Goal: Task Accomplishment & Management: Use online tool/utility

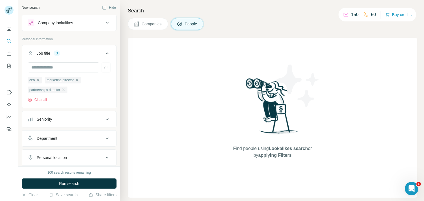
click at [104, 119] on icon at bounding box center [107, 119] width 7 height 7
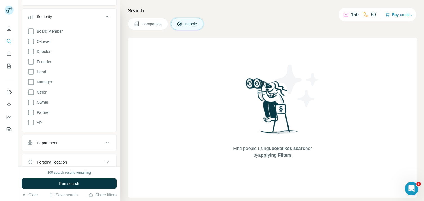
scroll to position [107, 0]
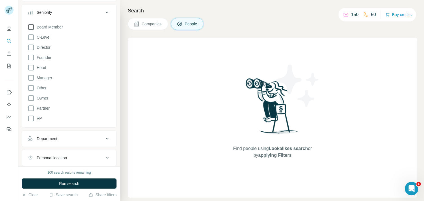
click at [30, 28] on icon at bounding box center [31, 27] width 7 height 7
click at [32, 38] on icon at bounding box center [31, 37] width 7 height 7
click at [32, 49] on icon at bounding box center [31, 47] width 7 height 7
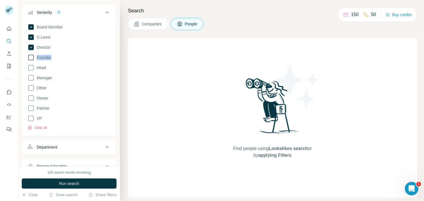
click at [30, 60] on icon at bounding box center [31, 57] width 7 height 7
click at [31, 70] on icon at bounding box center [31, 67] width 7 height 7
click at [30, 80] on icon at bounding box center [31, 77] width 7 height 7
click at [30, 80] on icon at bounding box center [31, 78] width 6 height 6
click at [32, 98] on icon at bounding box center [31, 98] width 7 height 7
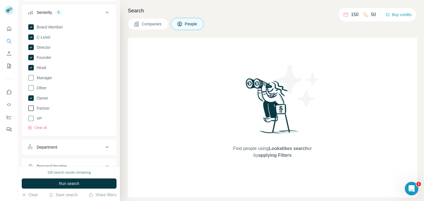
click at [32, 109] on icon at bounding box center [31, 108] width 7 height 7
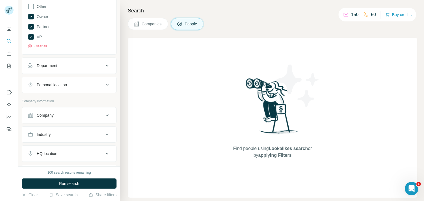
scroll to position [196, 0]
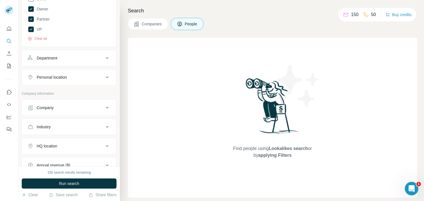
click at [104, 58] on icon at bounding box center [107, 58] width 7 height 7
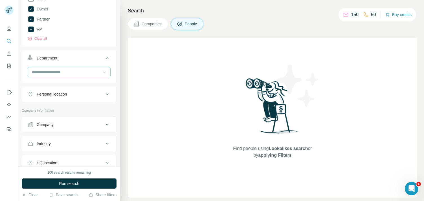
click at [102, 71] on icon at bounding box center [105, 72] width 6 height 6
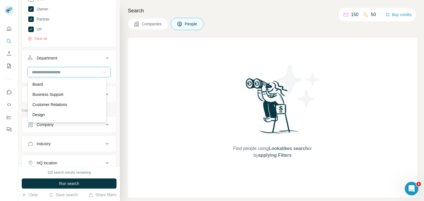
scroll to position [5, 0]
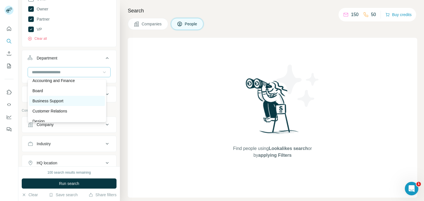
click at [57, 101] on p "Business Support" at bounding box center [47, 101] width 31 height 6
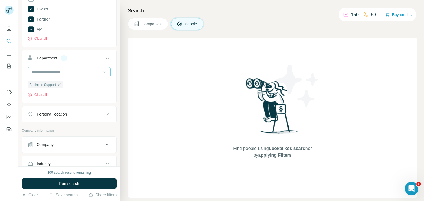
click at [102, 74] on icon at bounding box center [105, 72] width 6 height 6
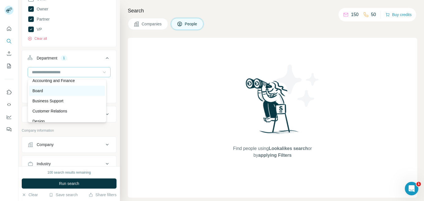
click at [48, 91] on div "Board" at bounding box center [66, 91] width 69 height 6
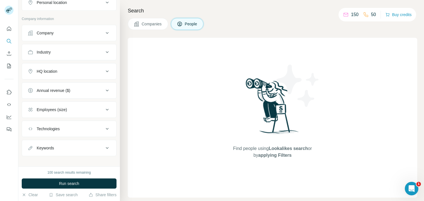
scroll to position [314, 0]
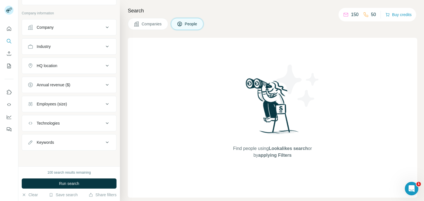
click at [106, 47] on icon at bounding box center [107, 47] width 3 height 2
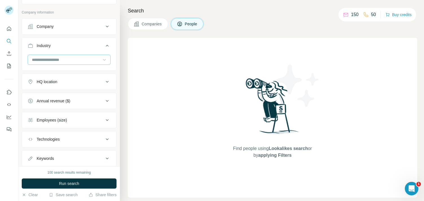
click at [102, 61] on icon at bounding box center [105, 60] width 6 height 6
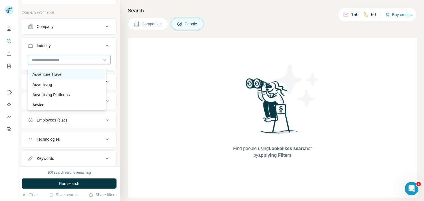
click at [46, 74] on p "Adventure Travel" at bounding box center [47, 75] width 30 height 6
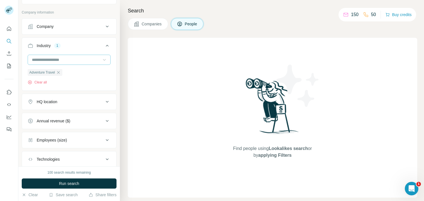
click at [62, 59] on input at bounding box center [66, 60] width 70 height 6
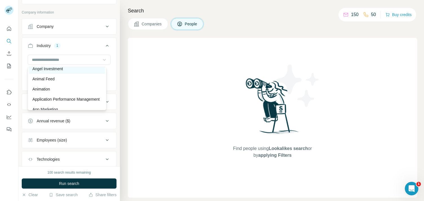
click at [49, 69] on p "Angel Investment" at bounding box center [47, 69] width 30 height 6
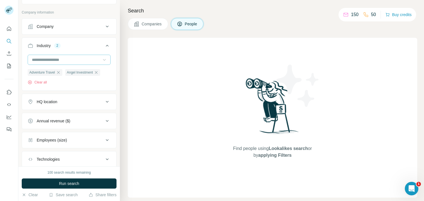
click at [73, 61] on input at bounding box center [66, 60] width 70 height 6
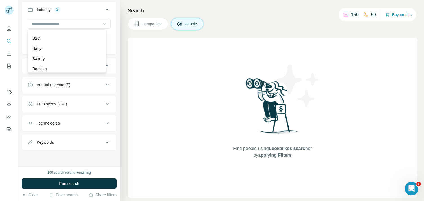
scroll to position [416, 0]
click at [38, 29] on p "B2B" at bounding box center [35, 26] width 7 height 6
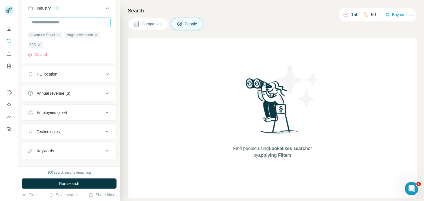
click at [54, 24] on input at bounding box center [66, 22] width 70 height 6
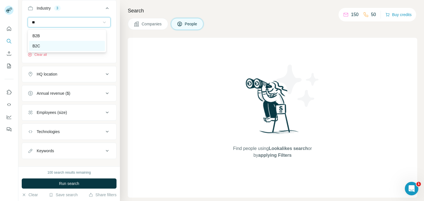
type input "**"
click at [37, 46] on p "B2C" at bounding box center [36, 46] width 8 height 6
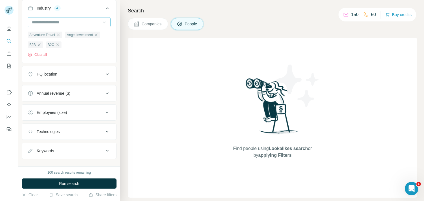
click at [65, 23] on input at bounding box center [66, 22] width 70 height 6
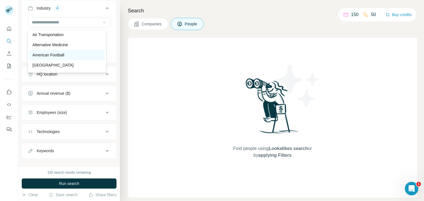
click at [50, 55] on p "American Football" at bounding box center [48, 55] width 32 height 6
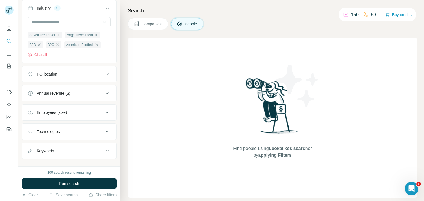
click at [102, 22] on icon at bounding box center [105, 22] width 6 height 6
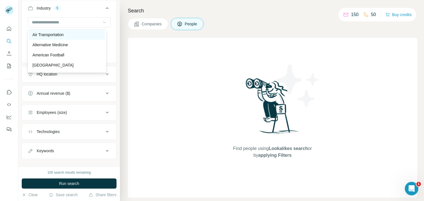
click at [64, 32] on div "Air Transportation" at bounding box center [66, 35] width 69 height 6
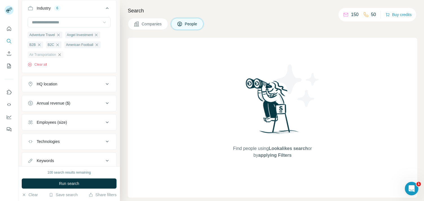
click at [59, 57] on icon "button" at bounding box center [59, 54] width 5 height 5
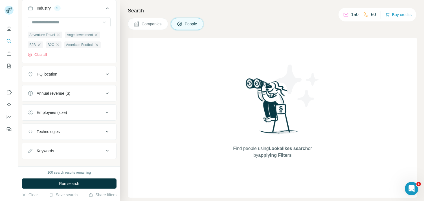
click at [102, 23] on icon at bounding box center [105, 22] width 6 height 6
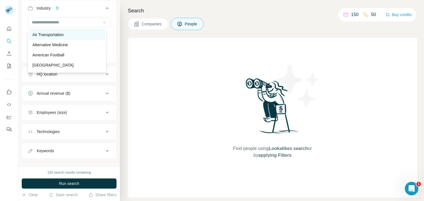
click at [62, 33] on p "Air Transportation" at bounding box center [47, 35] width 31 height 6
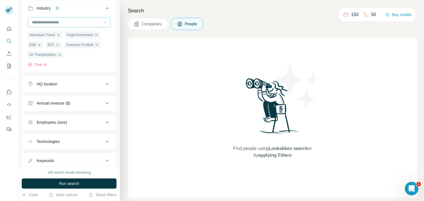
click at [81, 23] on input at bounding box center [66, 22] width 70 height 6
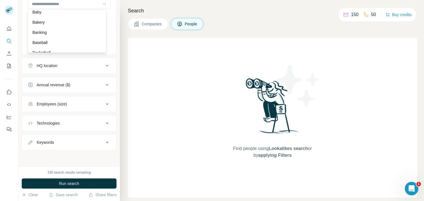
scroll to position [478, 0]
click at [62, 8] on div "Basketball" at bounding box center [66, 5] width 69 height 6
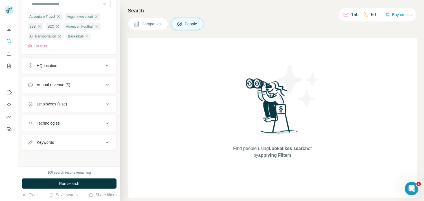
click at [102, 3] on icon at bounding box center [105, 4] width 6 height 6
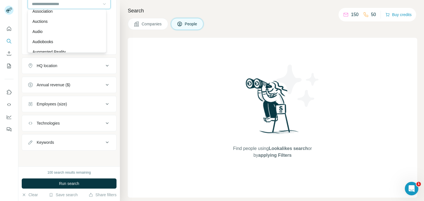
scroll to position [340, 0]
click at [50, 14] on div "Auctions" at bounding box center [66, 11] width 69 height 6
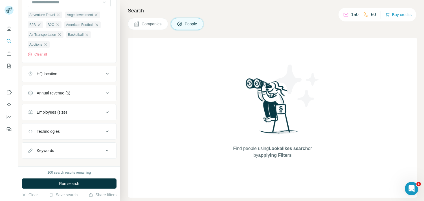
click at [102, 3] on icon at bounding box center [105, 2] width 6 height 6
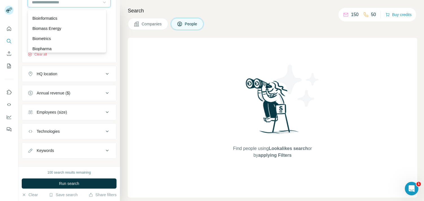
scroll to position [287, 0]
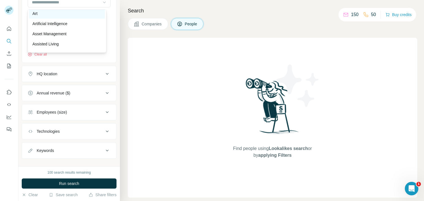
click at [88, 16] on div "Art" at bounding box center [66, 14] width 69 height 6
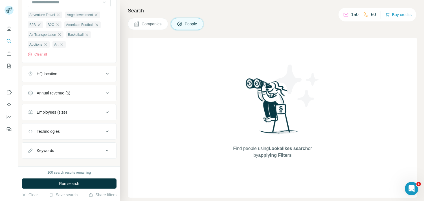
click at [102, 5] on icon at bounding box center [105, 2] width 6 height 6
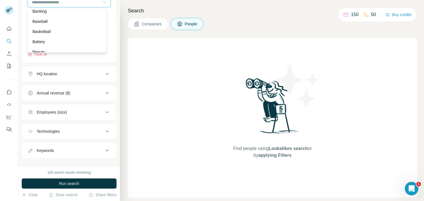
scroll to position [461, 0]
click at [39, 47] on div "3D Printing 3D Technology Accounting Ad Network Adult Advanced Materials Advent…" at bounding box center [67, 30] width 79 height 43
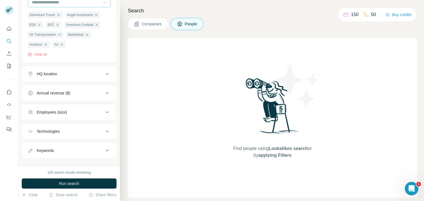
click at [78, 4] on input at bounding box center [66, 2] width 70 height 6
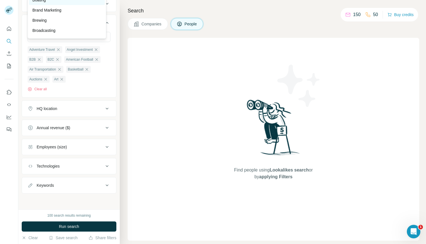
scroll to position [624, 0]
click at [44, 10] on p "Brewing" at bounding box center [39, 7] width 14 height 6
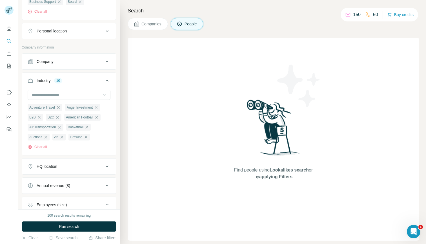
scroll to position [280, 0]
click at [103, 94] on icon at bounding box center [104, 94] width 3 height 2
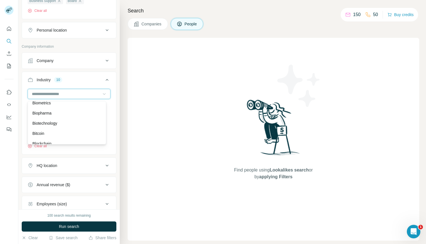
scroll to position [563, 0]
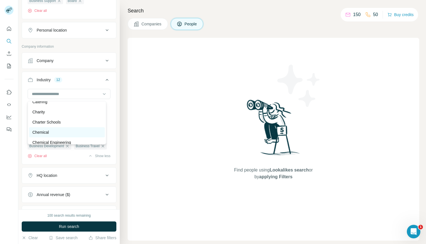
scroll to position [786, 0]
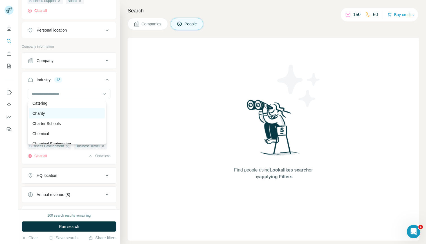
click at [41, 116] on p "Charity" at bounding box center [38, 114] width 12 height 6
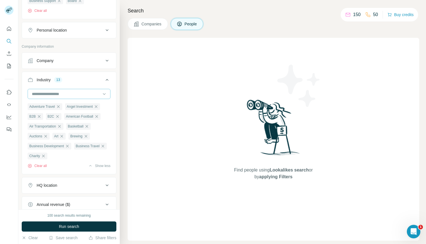
click at [84, 92] on input at bounding box center [66, 94] width 70 height 6
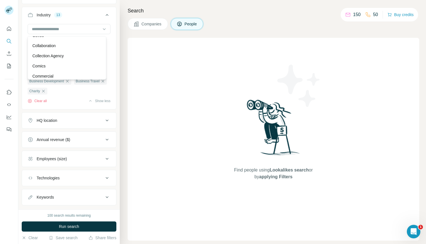
scroll to position [974, 0]
click at [45, 36] on div "Coffee" at bounding box center [66, 33] width 69 height 6
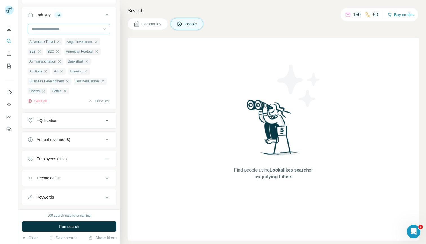
click at [102, 28] on icon at bounding box center [105, 29] width 6 height 6
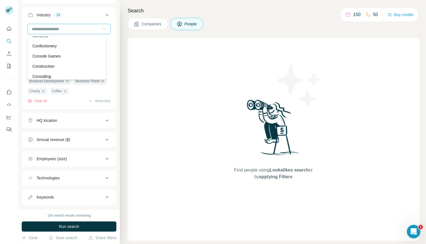
scroll to position [1103, 0]
click at [52, 49] on div "Concerts" at bounding box center [66, 46] width 69 height 6
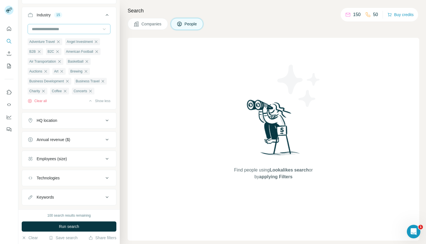
click at [87, 30] on input at bounding box center [66, 29] width 70 height 6
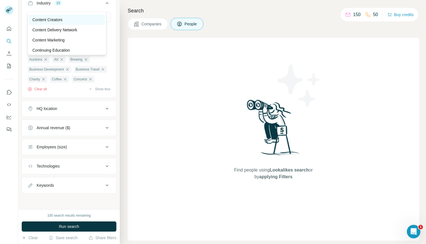
scroll to position [1252, 0]
click at [51, 18] on p "Content Creators" at bounding box center [47, 15] width 30 height 6
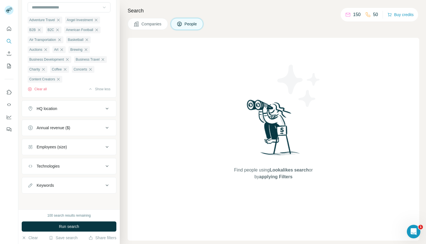
click at [102, 5] on icon at bounding box center [105, 8] width 6 height 6
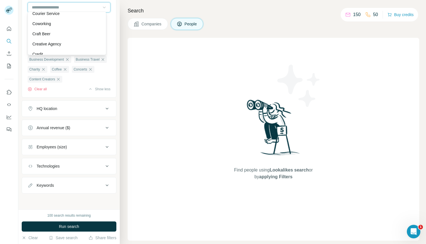
scroll to position [1355, 0]
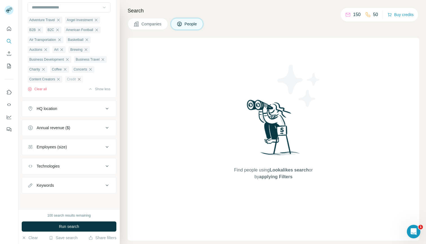
click at [77, 82] on icon "button" at bounding box center [79, 79] width 5 height 5
click at [63, 5] on input at bounding box center [66, 7] width 70 height 6
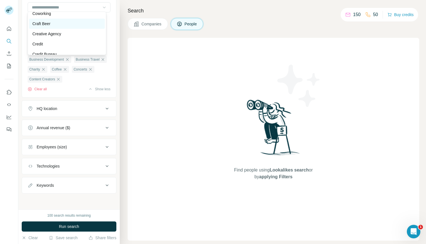
click at [46, 27] on p "Craft Beer" at bounding box center [41, 24] width 18 height 6
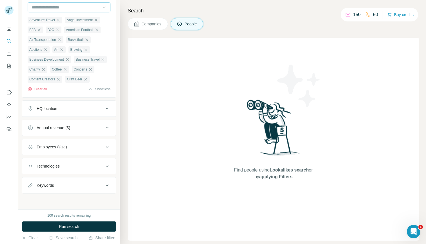
click at [66, 5] on input at bounding box center [66, 7] width 70 height 6
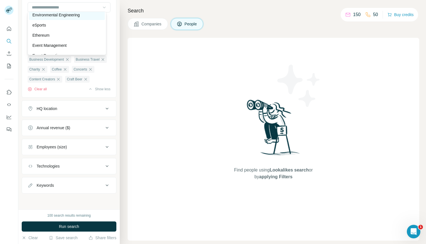
scroll to position [2088, 0]
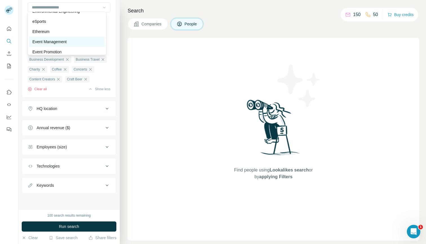
click at [59, 45] on p "Event Management" at bounding box center [49, 42] width 34 height 6
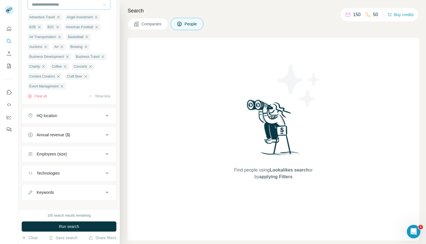
click at [87, 7] on input at bounding box center [66, 4] width 70 height 6
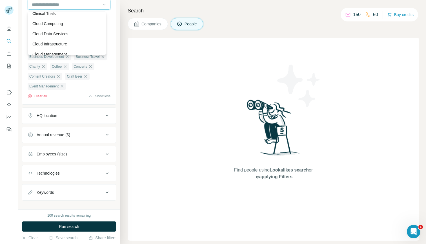
scroll to position [959, 0]
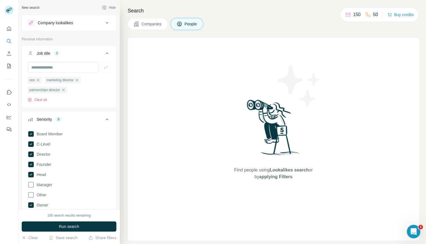
scroll to position [2374, 0]
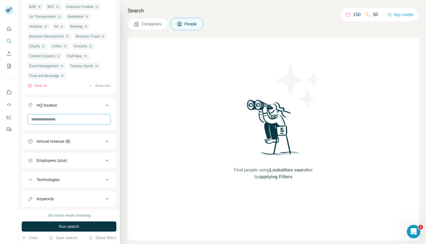
type input "*"
click at [101, 124] on input "text" at bounding box center [69, 119] width 83 height 10
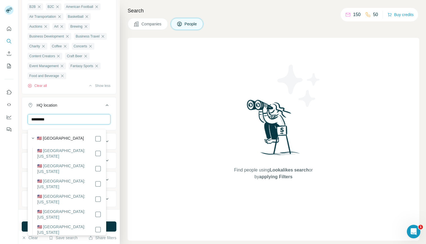
type input "*********"
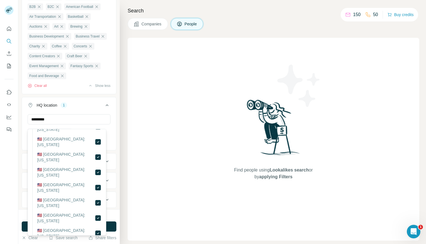
scroll to position [31, 0]
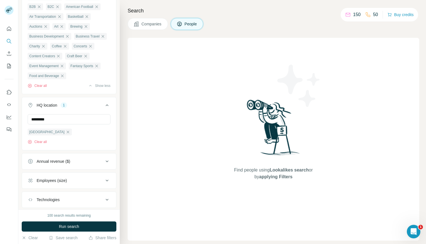
click at [108, 138] on div "********* United States Clear all" at bounding box center [69, 131] width 94 height 35
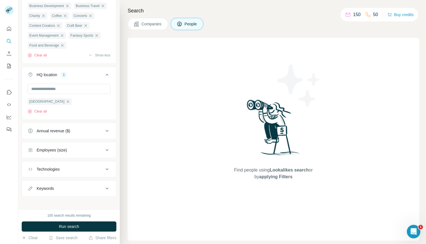
scroll to position [427, 0]
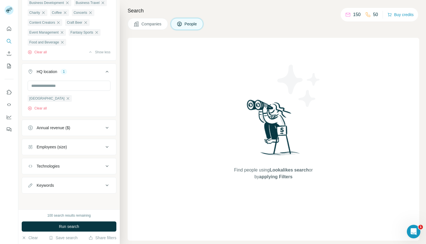
click at [106, 128] on icon at bounding box center [107, 128] width 3 height 2
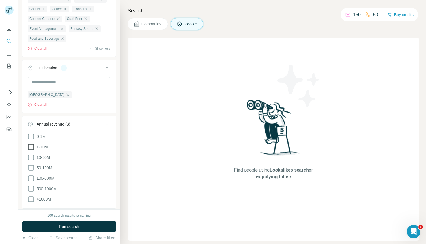
click at [30, 150] on icon at bounding box center [31, 147] width 7 height 7
click at [31, 161] on icon at bounding box center [31, 157] width 7 height 7
click at [31, 171] on icon at bounding box center [31, 167] width 7 height 7
click at [31, 200] on icon at bounding box center [31, 199] width 7 height 7
click at [32, 192] on icon at bounding box center [31, 188] width 7 height 7
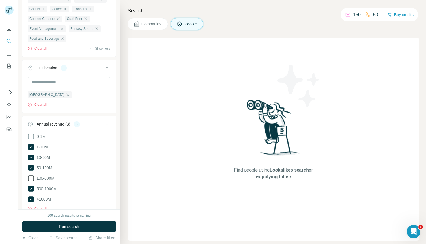
click at [32, 180] on icon at bounding box center [31, 178] width 7 height 7
click at [32, 202] on icon at bounding box center [31, 199] width 6 height 6
click at [30, 191] on icon at bounding box center [31, 189] width 6 height 6
click at [31, 180] on icon at bounding box center [31, 178] width 6 height 6
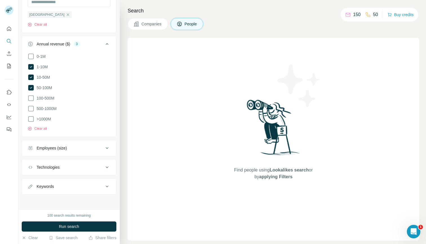
scroll to position [510, 0]
click at [104, 147] on icon at bounding box center [107, 147] width 7 height 7
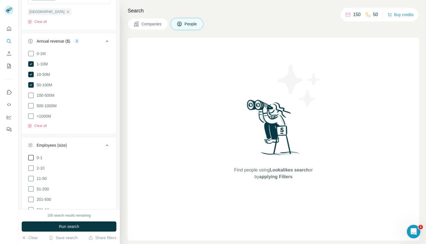
click at [31, 161] on icon at bounding box center [31, 157] width 7 height 7
click at [30, 171] on icon at bounding box center [31, 168] width 7 height 7
click at [30, 180] on icon at bounding box center [31, 178] width 7 height 7
click at [31, 191] on icon at bounding box center [31, 189] width 7 height 7
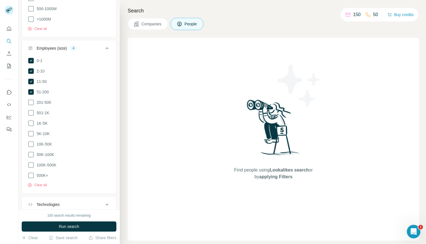
scroll to position [644, 0]
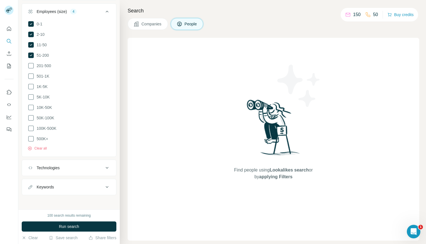
click at [104, 167] on icon at bounding box center [107, 167] width 7 height 7
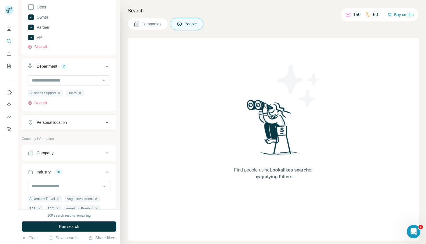
scroll to position [189, 0]
click at [102, 80] on icon at bounding box center [105, 79] width 6 height 6
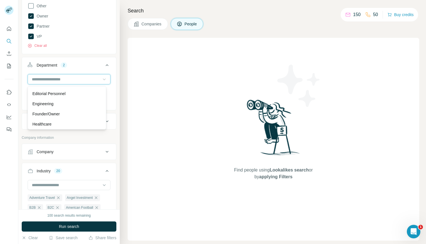
scroll to position [60, 0]
click at [48, 105] on p "Founder/Owner" at bounding box center [45, 104] width 27 height 6
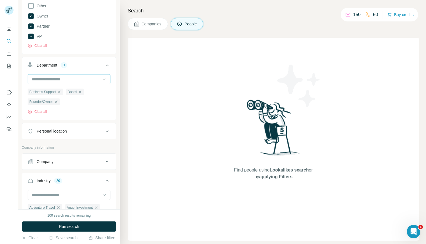
click at [82, 78] on input at bounding box center [66, 79] width 70 height 6
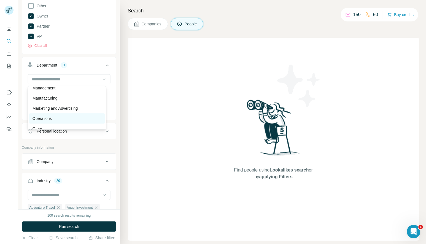
scroll to position [116, 0]
click at [60, 109] on p "Marketing and Advertising" at bounding box center [54, 108] width 45 height 6
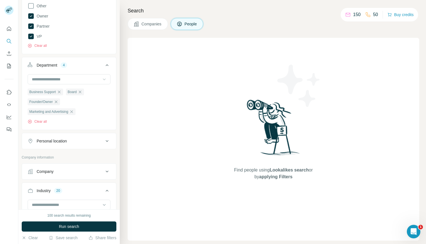
click at [102, 79] on icon at bounding box center [105, 79] width 6 height 6
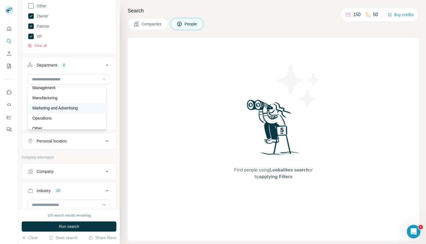
click at [63, 110] on p "Marketing and Advertising" at bounding box center [54, 108] width 45 height 6
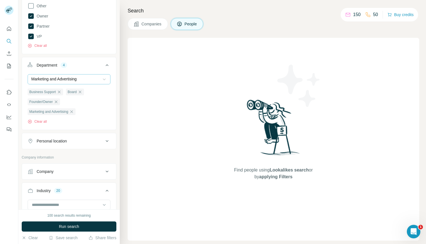
click at [87, 80] on div "Marketing and Advertising" at bounding box center [66, 79] width 70 height 6
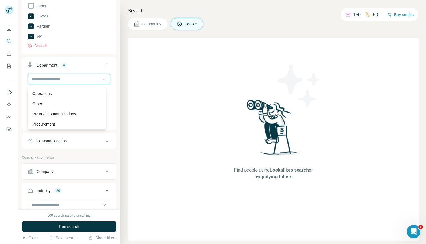
scroll to position [151, 0]
click at [50, 103] on p "PR and Communications" at bounding box center [54, 104] width 44 height 6
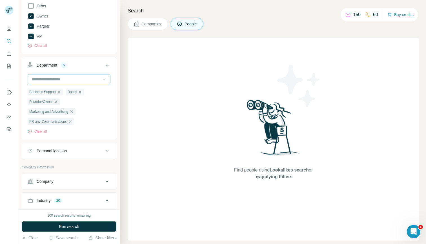
click at [76, 81] on input at bounding box center [66, 79] width 70 height 6
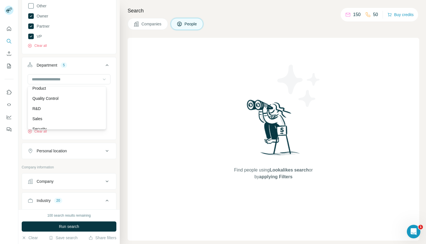
scroll to position [203, 0]
click at [102, 81] on icon at bounding box center [105, 79] width 6 height 6
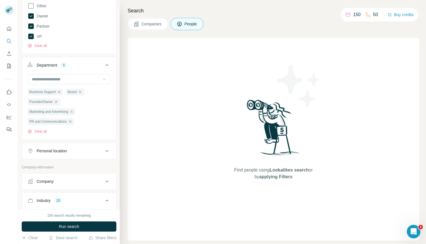
click at [104, 152] on icon at bounding box center [107, 151] width 7 height 7
click at [79, 169] on input "text" at bounding box center [69, 165] width 83 height 10
type input "********"
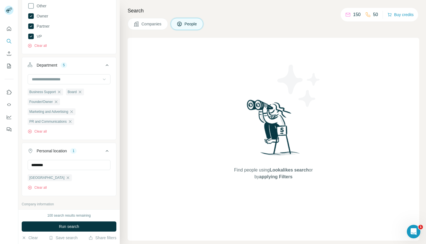
click at [109, 170] on div "******** United States Clear all" at bounding box center [69, 177] width 94 height 35
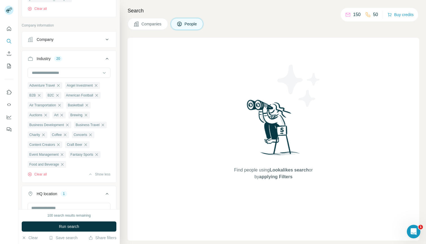
scroll to position [370, 0]
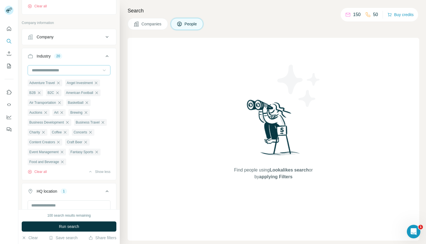
click at [102, 70] on icon at bounding box center [105, 70] width 6 height 6
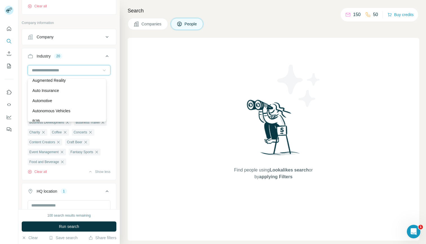
scroll to position [451, 0]
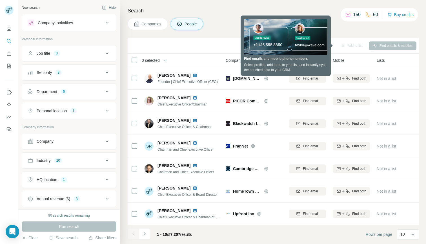
click at [236, 16] on div "Search Companies People Sync to Pipedrive Add to list Find emails & mobiles 0 s…" at bounding box center [273, 122] width 307 height 244
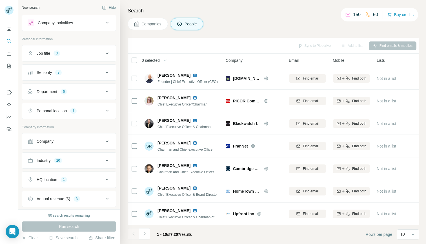
click at [104, 160] on icon at bounding box center [107, 160] width 7 height 7
click at [102, 175] on icon at bounding box center [105, 175] width 6 height 6
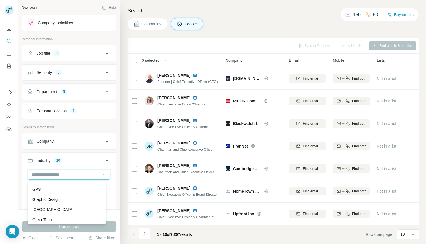
scroll to position [2867, 0]
click at [54, 197] on div "Hospitality" at bounding box center [66, 194] width 69 height 6
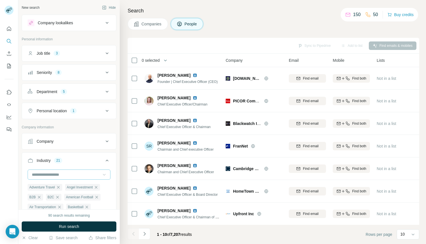
click at [102, 174] on icon at bounding box center [105, 175] width 6 height 6
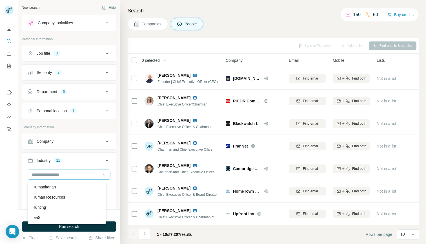
scroll to position [2819, 0]
click at [79, 176] on input at bounding box center [66, 174] width 70 height 6
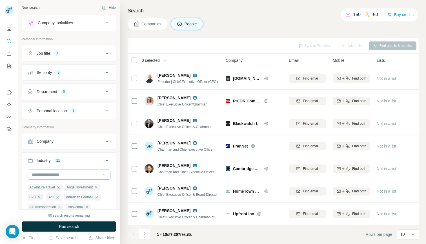
click at [69, 175] on input at bounding box center [66, 174] width 70 height 6
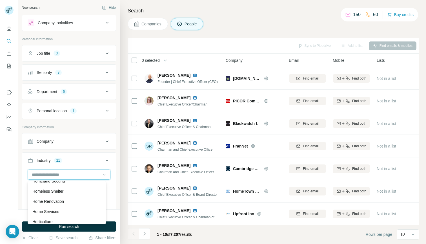
click at [33, 173] on input at bounding box center [66, 174] width 70 height 6
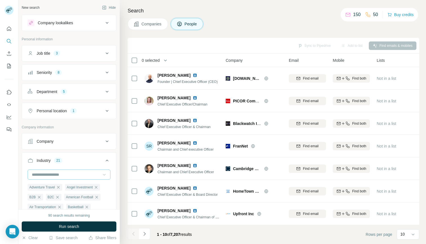
click at [37, 173] on input at bounding box center [66, 174] width 70 height 6
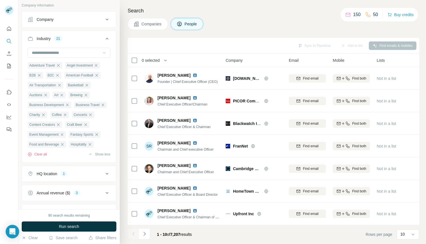
scroll to position [92, 0]
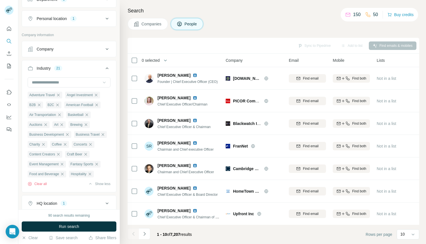
click at [102, 82] on icon at bounding box center [105, 83] width 6 height 6
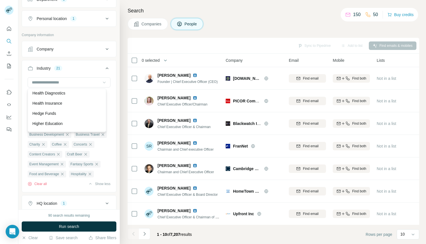
scroll to position [2580, 0]
click at [55, 117] on div "Golf" at bounding box center [66, 115] width 69 height 6
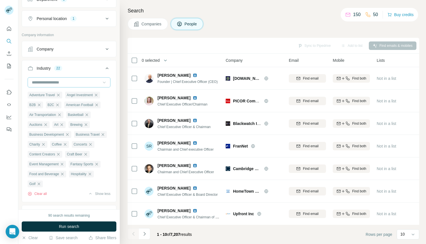
click at [85, 83] on input at bounding box center [66, 82] width 70 height 6
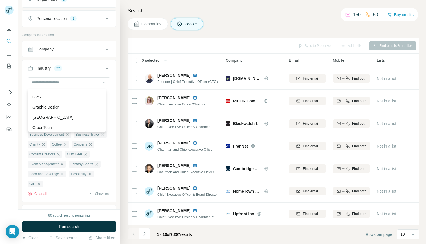
scroll to position [2580, 0]
click at [55, 81] on input at bounding box center [66, 82] width 70 height 6
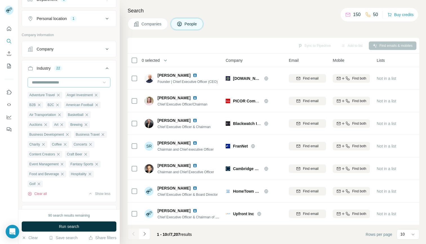
click at [55, 81] on input at bounding box center [66, 82] width 70 height 6
click at [102, 83] on icon at bounding box center [105, 83] width 6 height 6
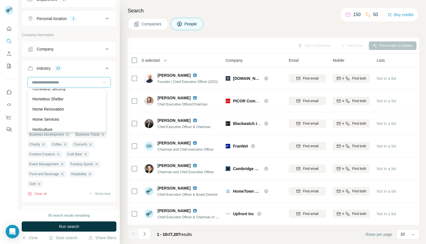
scroll to position [2723, 0]
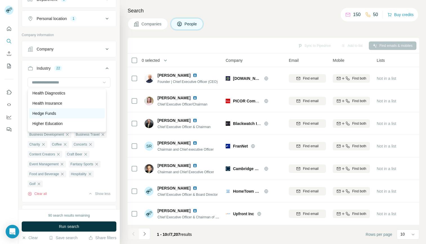
click at [48, 116] on p "Hedge Funds" at bounding box center [44, 114] width 24 height 6
click at [102, 82] on icon at bounding box center [105, 83] width 6 height 6
click at [103, 82] on icon at bounding box center [104, 83] width 3 height 2
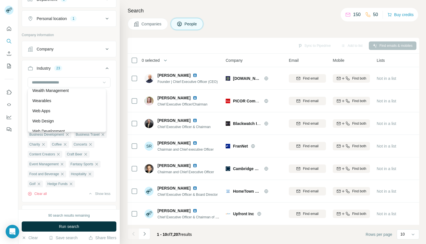
scroll to position [6306, 0]
click at [64, 104] on div "Women's" at bounding box center [66, 105] width 69 height 6
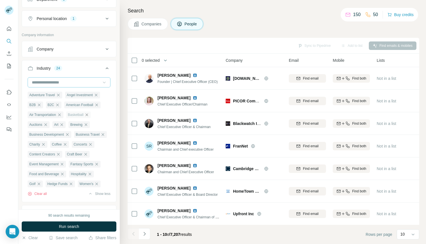
click at [95, 83] on input at bounding box center [66, 82] width 70 height 6
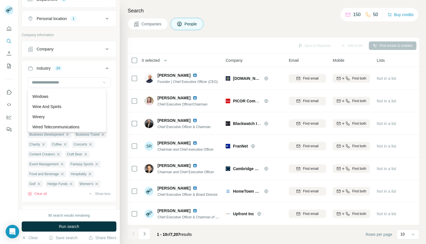
scroll to position [6211, 0]
click at [66, 117] on div "Wellness" at bounding box center [66, 114] width 69 height 6
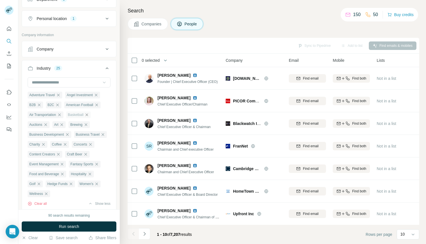
click at [102, 83] on icon at bounding box center [105, 83] width 6 height 6
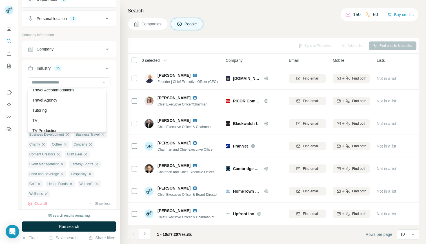
scroll to position [5924, 0]
click at [56, 109] on p "Venture Capital" at bounding box center [45, 106] width 27 height 6
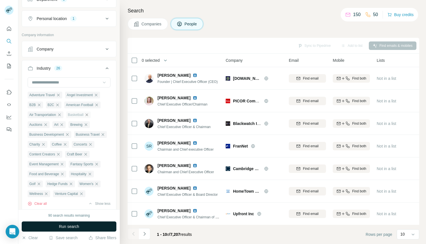
click at [75, 226] on span "Run search" at bounding box center [69, 227] width 20 height 6
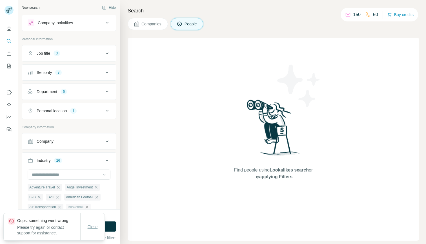
click at [94, 227] on span "Close" at bounding box center [93, 227] width 10 height 6
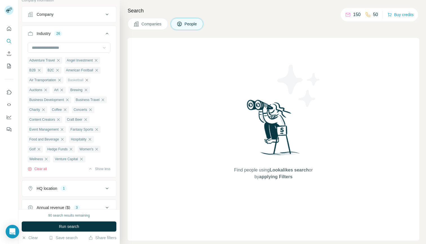
scroll to position [130, 0]
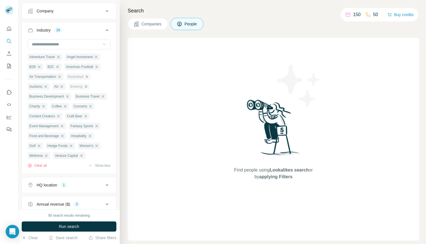
click at [86, 87] on icon "button" at bounding box center [86, 86] width 5 height 5
click at [87, 77] on icon "button" at bounding box center [87, 76] width 5 height 5
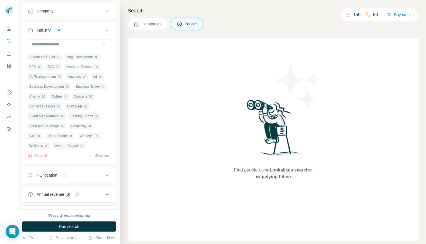
click at [97, 67] on icon "button" at bounding box center [96, 67] width 5 height 5
click at [67, 98] on icon "button" at bounding box center [65, 96] width 5 height 5
click at [67, 128] on icon "button" at bounding box center [66, 126] width 5 height 5
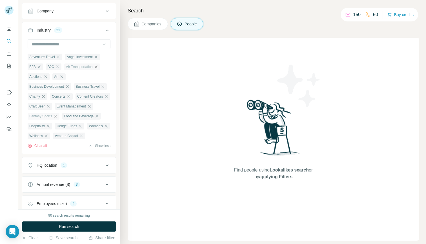
click at [56, 118] on icon "button" at bounding box center [55, 116] width 5 height 5
click at [47, 109] on icon "button" at bounding box center [48, 106] width 5 height 5
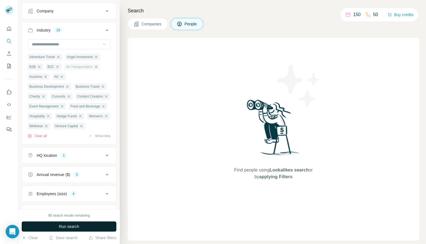
click at [72, 225] on span "Run search" at bounding box center [69, 227] width 20 height 6
click at [26, 238] on icon "button" at bounding box center [24, 238] width 5 height 5
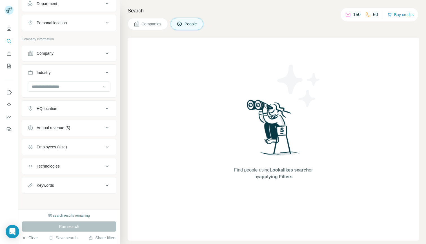
scroll to position [88, 0]
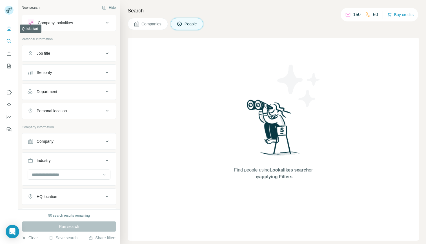
click at [8, 29] on icon "Quick start" at bounding box center [9, 29] width 6 height 6
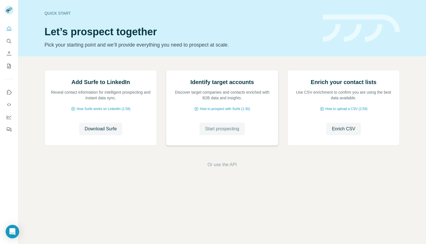
click at [227, 132] on span "Start prospecting" at bounding box center [222, 129] width 34 height 7
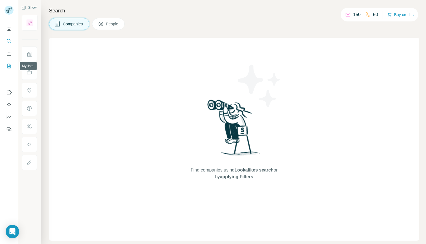
click at [9, 66] on icon "My lists" at bounding box center [9, 66] width 6 height 6
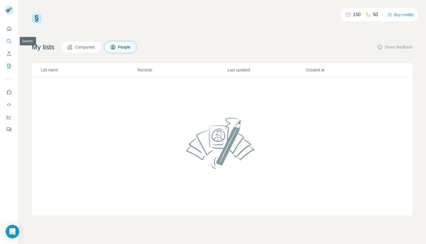
click at [9, 41] on icon "Search" at bounding box center [9, 41] width 6 height 6
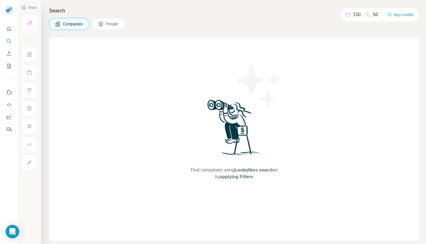
click at [103, 25] on icon at bounding box center [101, 24] width 6 height 6
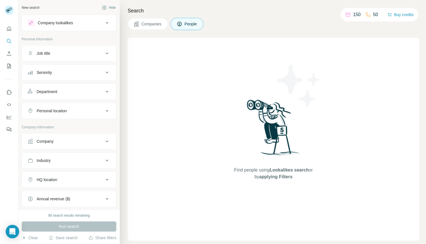
click at [104, 52] on icon at bounding box center [107, 53] width 7 height 7
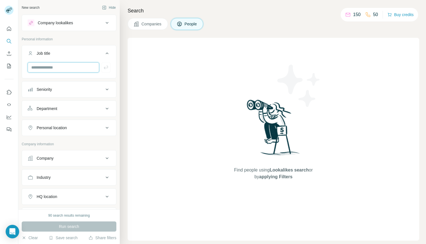
click at [76, 68] on input "text" at bounding box center [64, 67] width 72 height 10
click at [68, 68] on input "text" at bounding box center [64, 67] width 72 height 10
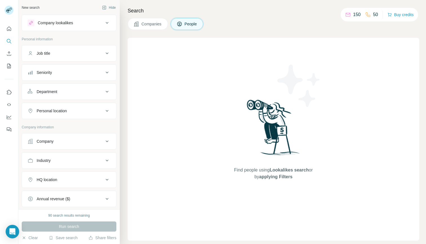
click at [104, 52] on icon at bounding box center [107, 53] width 7 height 7
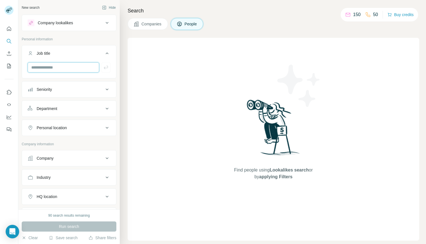
click at [65, 71] on input "text" at bounding box center [64, 67] width 72 height 10
click at [89, 68] on input "text" at bounding box center [64, 67] width 72 height 10
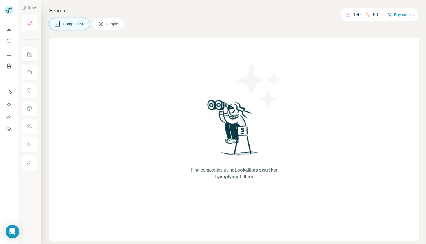
click at [117, 26] on span "People" at bounding box center [112, 24] width 13 height 6
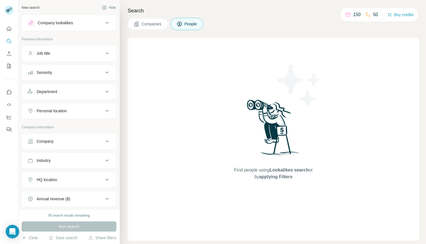
click at [106, 53] on icon at bounding box center [107, 53] width 3 height 2
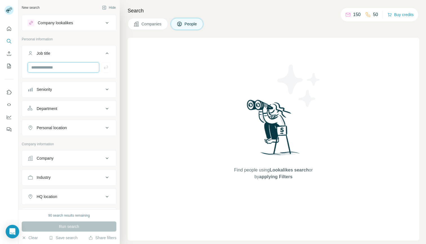
click at [60, 66] on input "text" at bounding box center [64, 67] width 72 height 10
type input "*******"
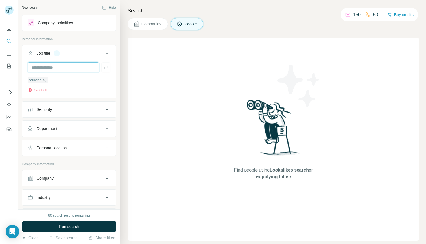
click at [67, 69] on input "text" at bounding box center [64, 67] width 72 height 10
type input "*****"
click at [74, 69] on input "text" at bounding box center [64, 67] width 72 height 10
type input "***"
click at [78, 68] on input "text" at bounding box center [64, 67] width 72 height 10
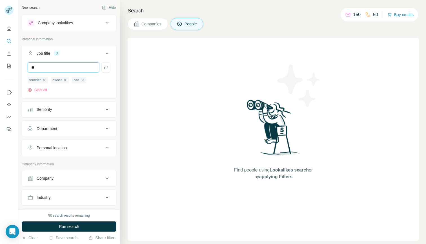
type input "*"
type input "**********"
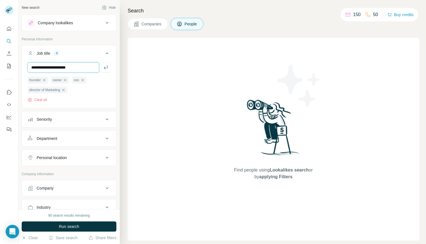
type input "**********"
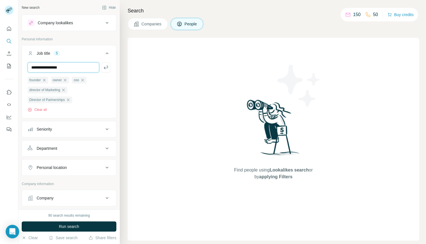
type input "**********"
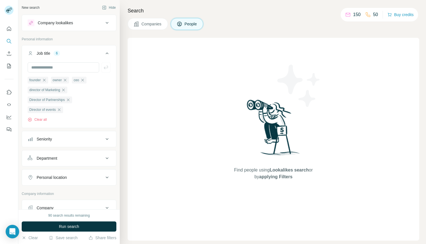
click at [106, 140] on icon at bounding box center [107, 139] width 3 height 2
click at [32, 185] on icon at bounding box center [31, 184] width 7 height 7
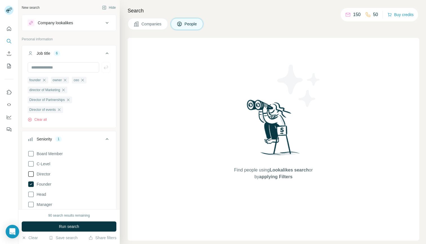
click at [32, 174] on icon at bounding box center [31, 174] width 7 height 7
click at [31, 198] on icon at bounding box center [31, 194] width 7 height 7
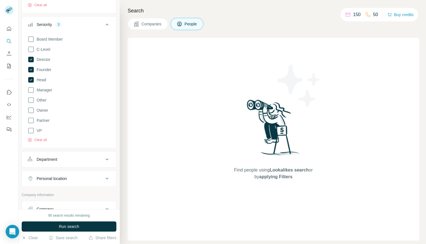
scroll to position [129, 0]
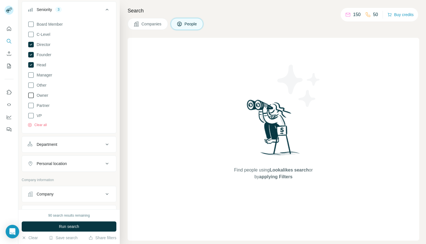
click at [31, 98] on icon at bounding box center [31, 96] width 6 height 6
click at [32, 105] on icon at bounding box center [31, 105] width 7 height 7
click at [104, 144] on icon at bounding box center [107, 144] width 7 height 7
click at [95, 162] on input at bounding box center [66, 158] width 70 height 6
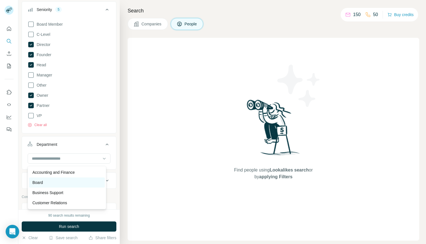
click at [46, 182] on div "Board" at bounding box center [66, 183] width 69 height 6
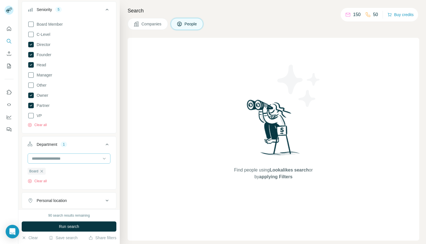
click at [74, 160] on input at bounding box center [66, 158] width 70 height 6
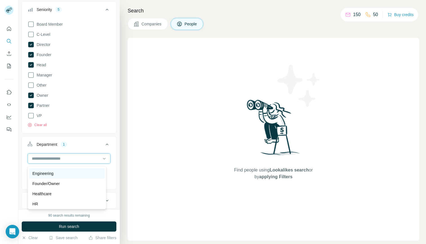
scroll to position [70, 0]
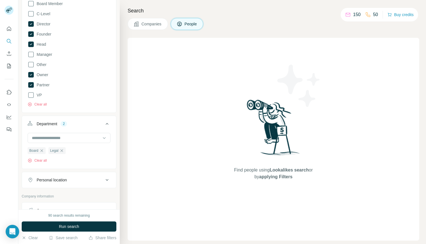
scroll to position [152, 0]
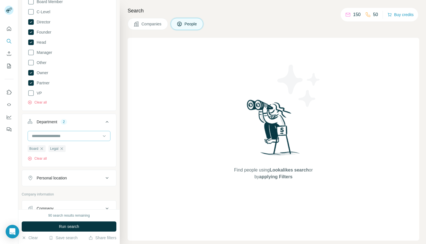
click at [76, 135] on input at bounding box center [66, 136] width 70 height 6
click at [59, 181] on div "Accounting and Finance Board Business Support Customer Relations Design Editori…" at bounding box center [67, 164] width 79 height 43
click at [79, 138] on input at bounding box center [66, 136] width 70 height 6
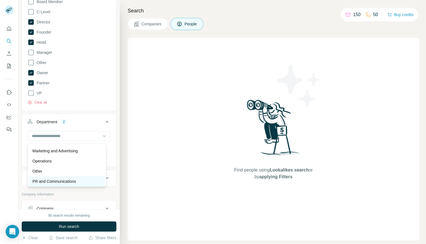
click at [68, 181] on p "PR and Communications" at bounding box center [54, 182] width 44 height 6
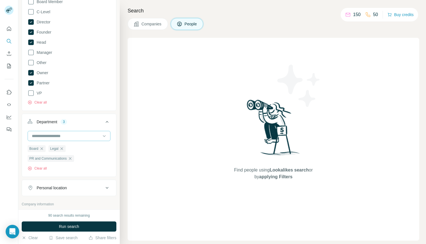
click at [79, 138] on input at bounding box center [66, 136] width 70 height 6
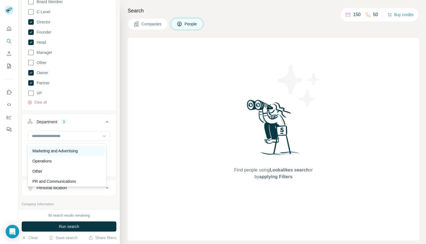
click at [72, 152] on p "Marketing and Advertising" at bounding box center [54, 151] width 45 height 6
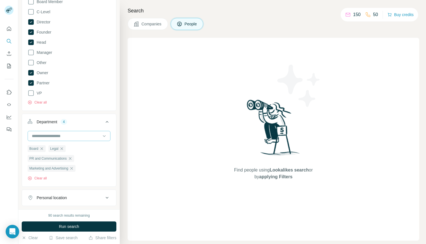
click at [82, 138] on input at bounding box center [66, 136] width 70 height 6
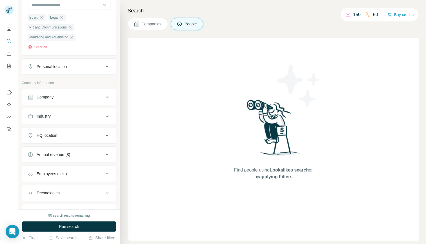
scroll to position [285, 0]
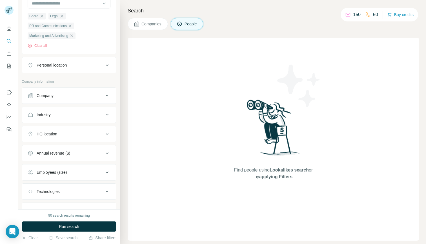
click at [104, 69] on icon at bounding box center [107, 65] width 7 height 7
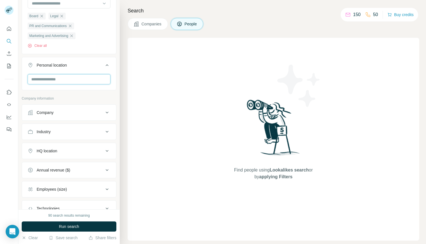
click at [66, 81] on input "text" at bounding box center [69, 79] width 83 height 10
type input "****"
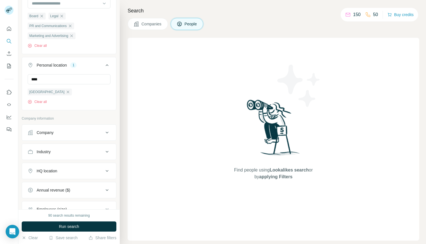
click at [109, 79] on div "**** United States Clear all" at bounding box center [69, 91] width 94 height 35
click at [106, 133] on icon at bounding box center [107, 133] width 3 height 2
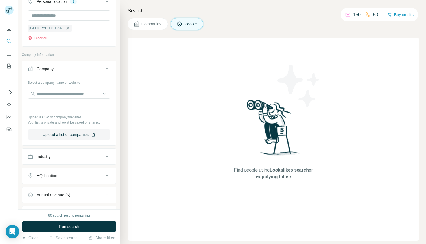
scroll to position [364, 0]
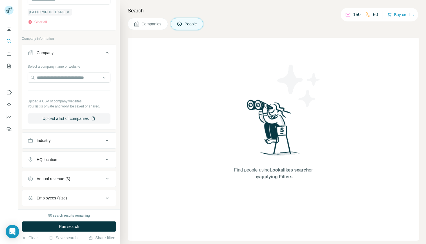
click at [106, 54] on icon at bounding box center [107, 53] width 3 height 2
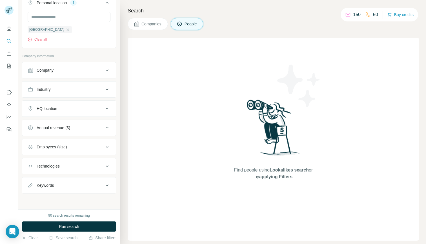
click at [104, 71] on icon at bounding box center [107, 70] width 7 height 7
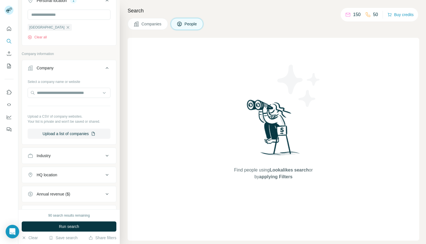
click at [104, 69] on icon at bounding box center [107, 68] width 7 height 7
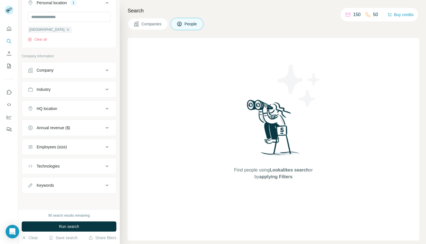
click at [104, 90] on icon at bounding box center [107, 89] width 7 height 7
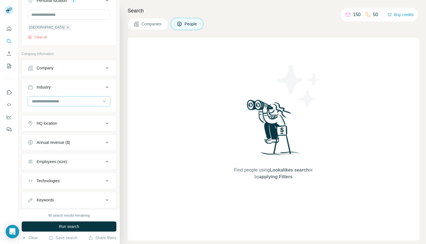
click at [84, 104] on input at bounding box center [66, 101] width 70 height 6
click at [53, 102] on input at bounding box center [66, 101] width 70 height 6
click at [32, 102] on input at bounding box center [66, 101] width 70 height 6
type input "*"
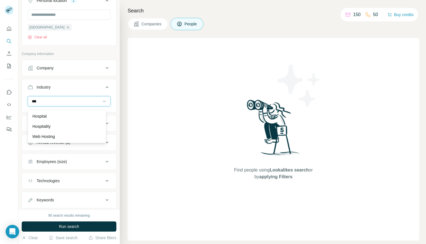
scroll to position [0, 0]
type input "**********"
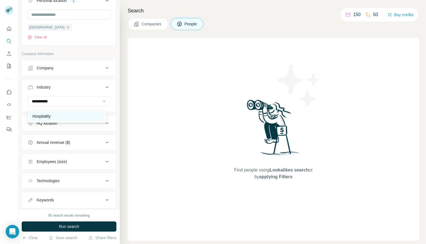
click at [43, 114] on p "Hospitality" at bounding box center [41, 116] width 18 height 6
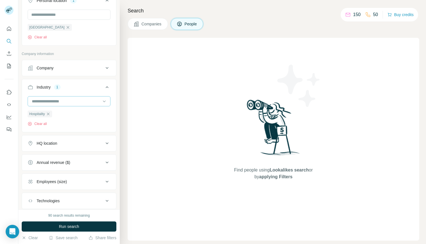
click at [59, 104] on input at bounding box center [66, 101] width 70 height 6
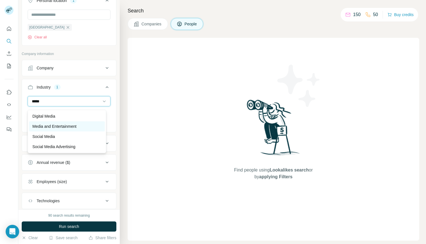
type input "*****"
click at [54, 125] on p "Media and Entertainment" at bounding box center [54, 127] width 44 height 6
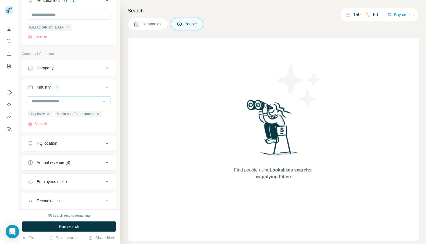
click at [67, 103] on input at bounding box center [66, 101] width 70 height 6
type input "*"
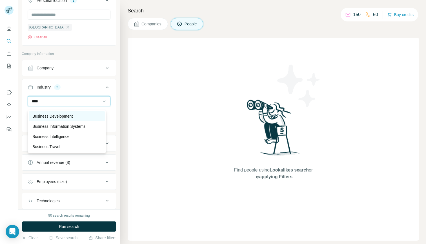
type input "****"
click at [63, 115] on p "Business Development" at bounding box center [52, 116] width 40 height 6
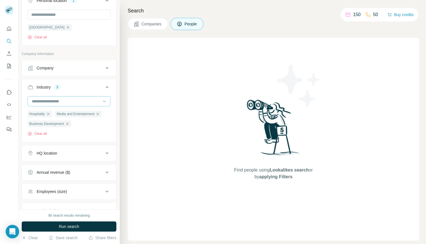
click at [63, 104] on input at bounding box center [66, 101] width 70 height 6
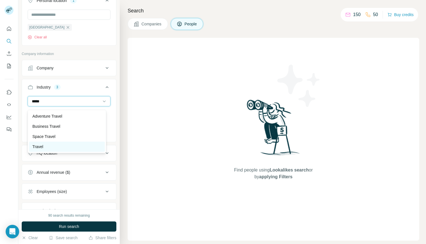
type input "*****"
click at [44, 147] on div "Travel" at bounding box center [66, 147] width 69 height 6
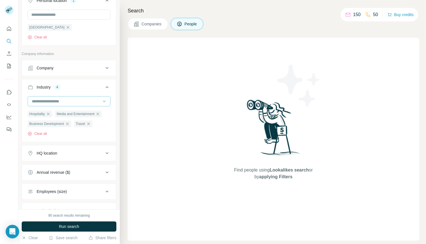
click at [69, 103] on input at bounding box center [66, 101] width 70 height 6
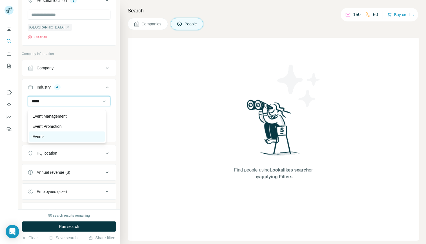
type input "*****"
click at [46, 135] on div "Events" at bounding box center [66, 137] width 69 height 6
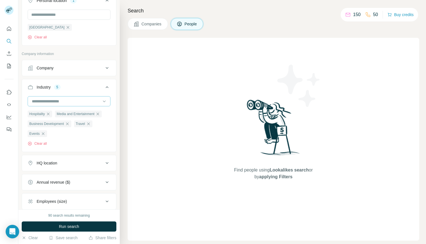
click at [71, 100] on input at bounding box center [66, 101] width 70 height 6
click at [61, 102] on input at bounding box center [66, 101] width 70 height 6
click at [31, 102] on div at bounding box center [69, 101] width 83 height 10
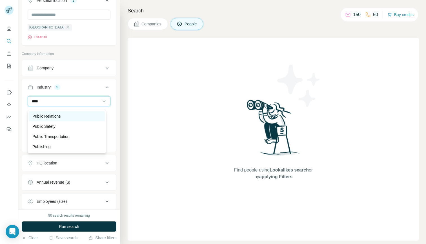
type input "****"
click at [59, 115] on p "Public Relations" at bounding box center [46, 116] width 28 height 6
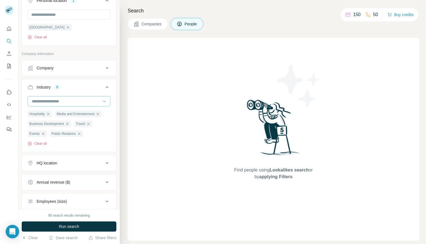
click at [69, 103] on input at bounding box center [66, 101] width 70 height 6
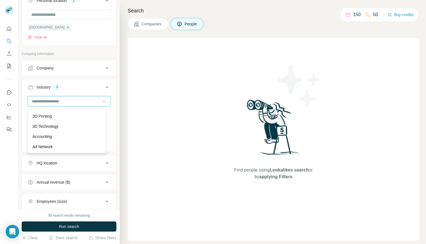
click at [50, 102] on input at bounding box center [66, 101] width 70 height 6
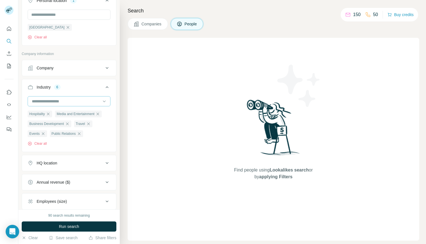
click at [48, 102] on input at bounding box center [66, 101] width 70 height 6
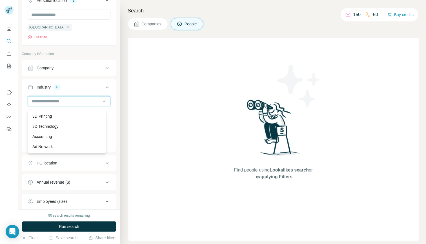
click at [48, 102] on input at bounding box center [66, 101] width 70 height 6
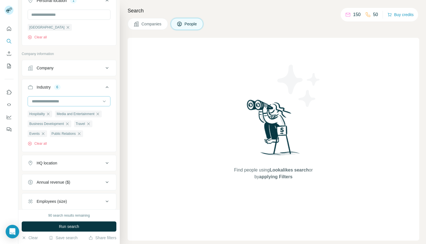
click at [36, 103] on input at bounding box center [66, 101] width 70 height 6
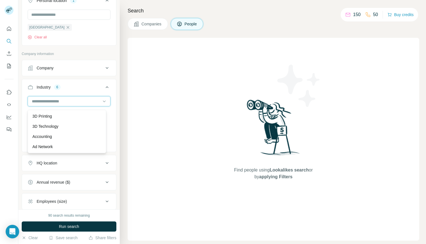
click at [34, 102] on input at bounding box center [66, 101] width 70 height 6
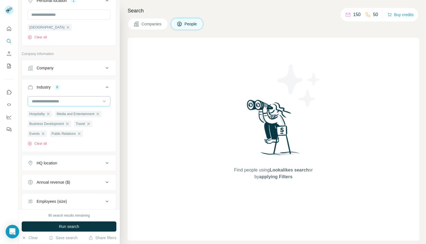
click at [34, 103] on input at bounding box center [66, 101] width 70 height 6
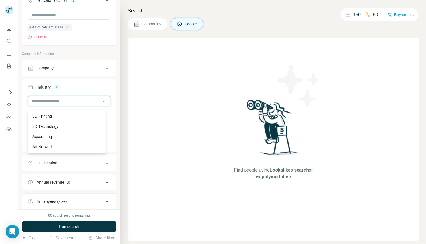
click at [34, 103] on input at bounding box center [66, 101] width 70 height 6
type input "*"
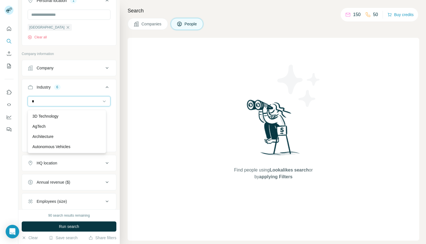
click at [34, 103] on input "*" at bounding box center [66, 101] width 70 height 6
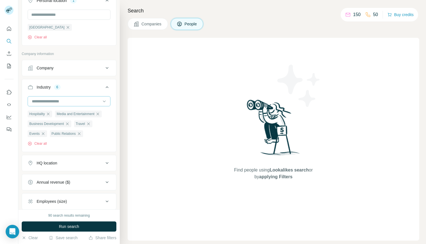
click at [34, 103] on input at bounding box center [66, 101] width 70 height 6
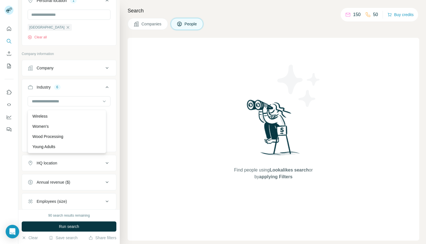
scroll to position [6211, 0]
click at [41, 138] on p "Wellness" at bounding box center [40, 135] width 16 height 6
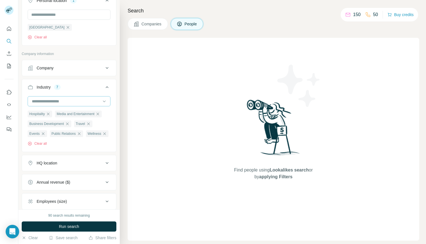
click at [52, 103] on input at bounding box center [66, 101] width 70 height 6
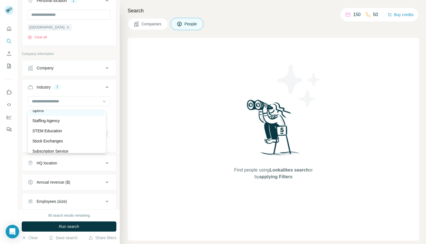
click at [46, 113] on div "Sports" at bounding box center [66, 111] width 69 height 6
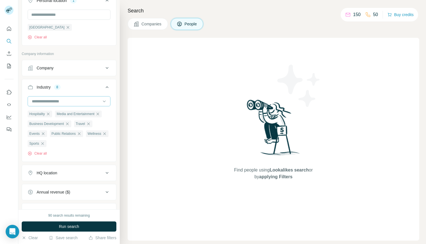
click at [49, 102] on input at bounding box center [66, 101] width 70 height 6
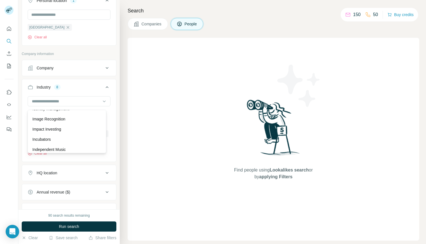
scroll to position [2723, 0]
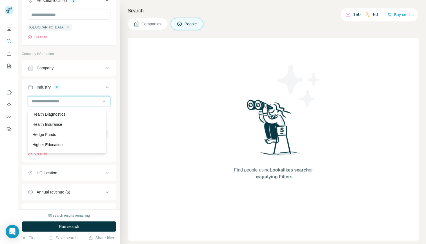
click at [45, 102] on input at bounding box center [66, 101] width 70 height 6
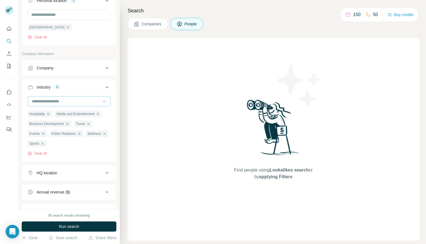
click at [45, 102] on input at bounding box center [66, 101] width 70 height 6
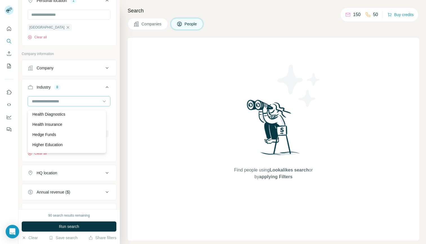
scroll to position [348, 0]
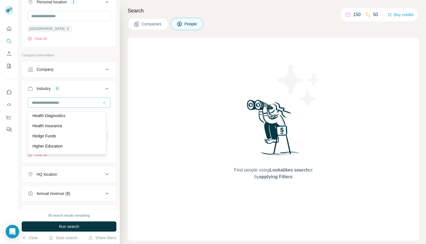
click at [44, 101] on div at bounding box center [66, 103] width 70 height 10
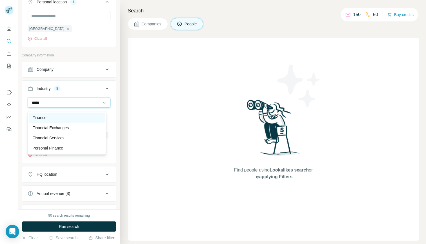
type input "*****"
click at [40, 116] on p "Finance" at bounding box center [39, 118] width 14 height 6
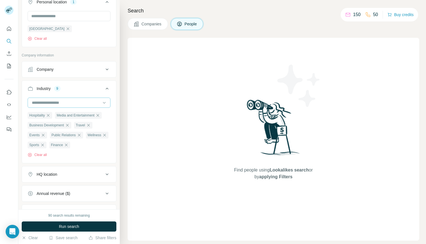
click at [38, 105] on input at bounding box center [66, 103] width 70 height 6
type input "*****"
click at [45, 105] on input at bounding box center [66, 103] width 70 height 6
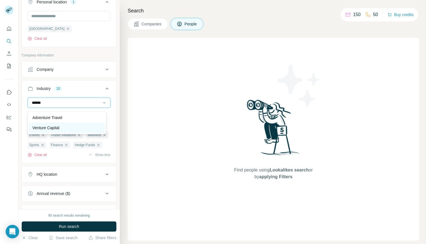
type input "******"
click at [47, 126] on p "Venture Capital" at bounding box center [45, 128] width 27 height 6
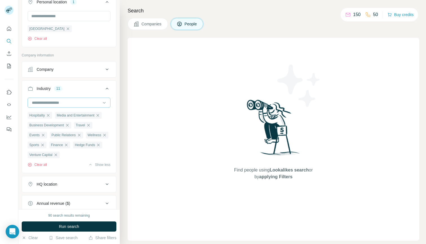
click at [45, 103] on input at bounding box center [66, 103] width 70 height 6
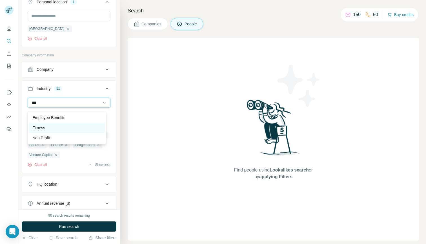
type input "***"
click at [42, 129] on p "Fitness" at bounding box center [38, 128] width 13 height 6
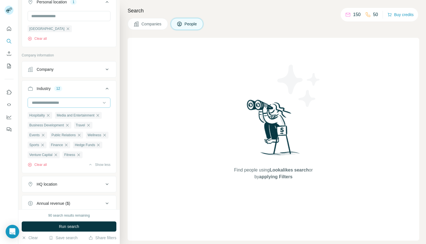
click at [41, 106] on input at bounding box center [66, 103] width 70 height 6
type input "***"
click at [38, 118] on p "Non Profit" at bounding box center [40, 118] width 17 height 6
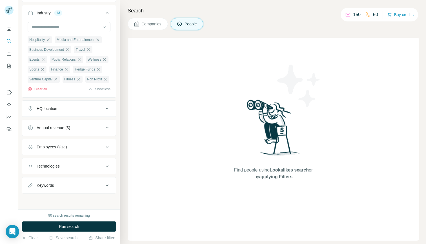
scroll to position [437, 0]
click at [104, 107] on icon at bounding box center [107, 108] width 7 height 7
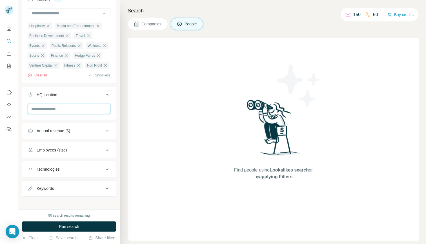
type input "*"
click at [102, 114] on input "text" at bounding box center [69, 109] width 83 height 10
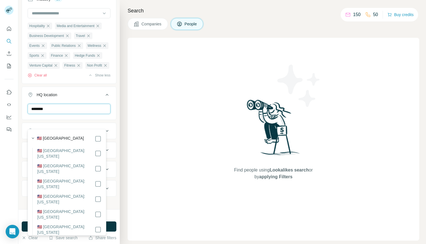
type input "********"
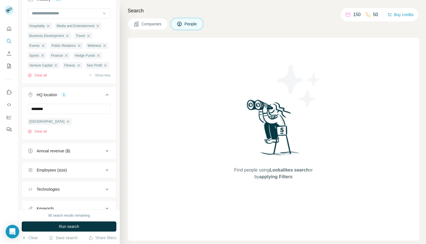
click at [110, 131] on div "******** United States Clear all" at bounding box center [69, 121] width 94 height 35
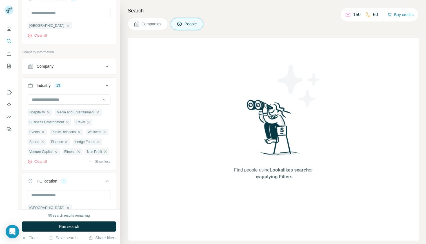
scroll to position [352, 0]
click at [57, 100] on input at bounding box center [66, 98] width 70 height 6
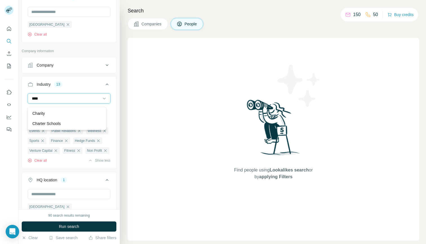
scroll to position [0, 0]
type input "*****"
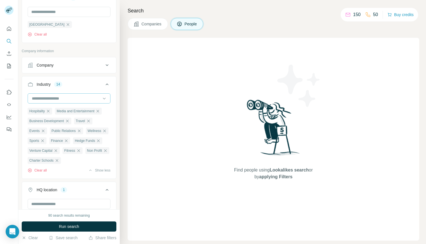
click at [59, 99] on input at bounding box center [66, 98] width 70 height 6
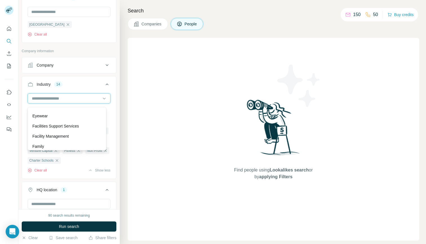
scroll to position [2198, 0]
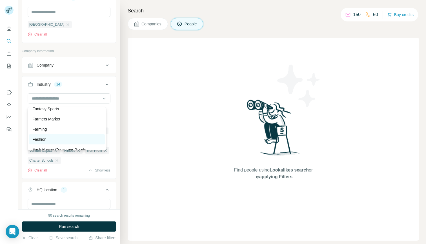
click at [54, 142] on div "Fashion" at bounding box center [66, 140] width 69 height 6
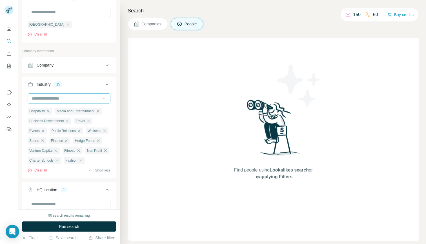
click at [102, 101] on icon at bounding box center [105, 99] width 6 height 6
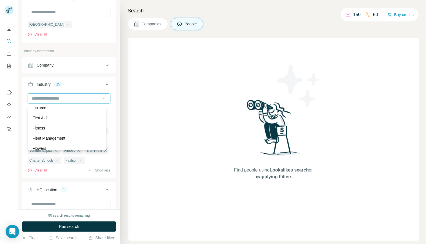
scroll to position [2389, 0]
click at [63, 113] on p "Food and Beverage" at bounding box center [49, 111] width 35 height 6
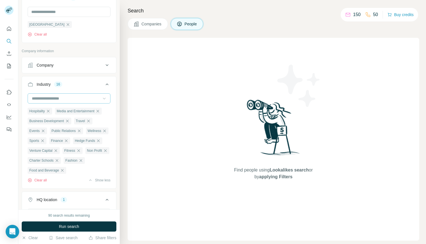
click at [102, 99] on icon at bounding box center [105, 99] width 6 height 6
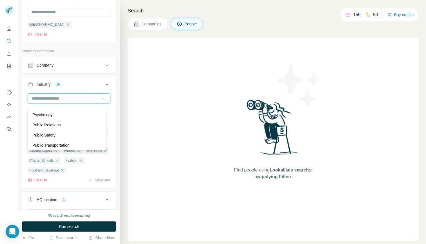
scroll to position [4730, 0]
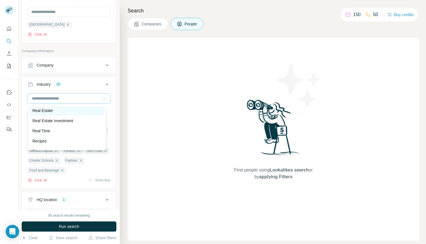
click at [55, 113] on div "Real Estate" at bounding box center [66, 111] width 69 height 6
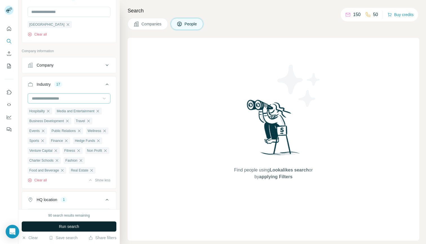
click at [65, 225] on span "Run search" at bounding box center [69, 227] width 20 height 6
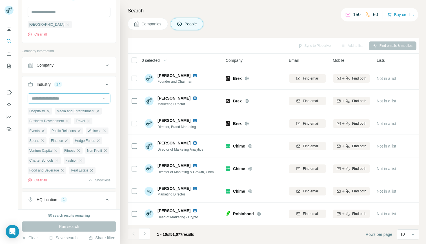
click at [390, 44] on div "Sync to Pipedrive Add to list Find emails & mobiles" at bounding box center [274, 46] width 286 height 10
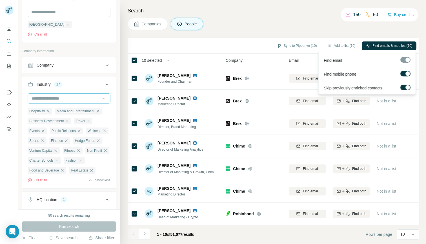
click at [404, 59] on div at bounding box center [406, 60] width 10 height 6
click at [407, 61] on div at bounding box center [406, 60] width 10 height 6
click at [392, 44] on span "Find emails & mobiles (10)" at bounding box center [393, 45] width 40 height 5
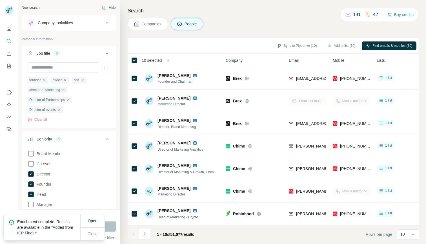
scroll to position [4730, 0]
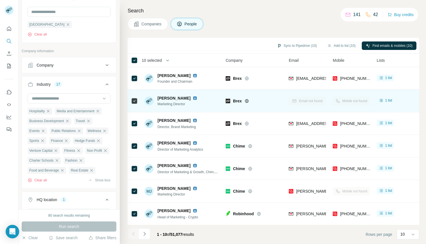
click at [193, 98] on img at bounding box center [195, 98] width 5 height 5
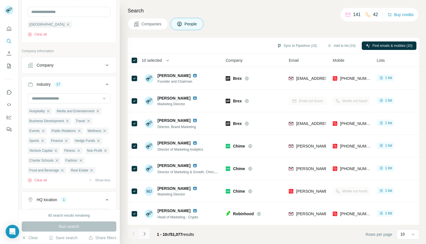
click at [145, 234] on icon "Navigate to next page" at bounding box center [145, 234] width 6 height 6
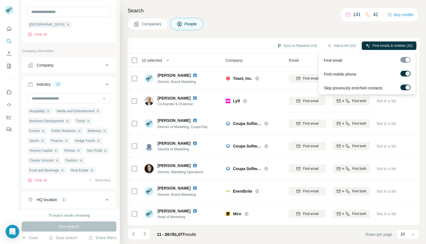
click at [392, 45] on span "Find emails & mobiles (10)" at bounding box center [393, 45] width 40 height 5
click at [383, 46] on span "Find emails & mobiles (20)" at bounding box center [393, 45] width 40 height 5
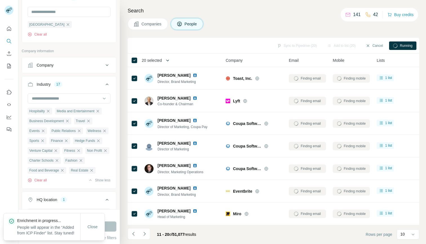
click at [169, 60] on icon "button" at bounding box center [168, 61] width 6 height 6
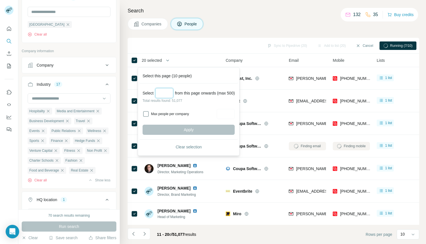
click at [163, 96] on input "Select a number (up to 500)" at bounding box center [164, 93] width 18 height 10
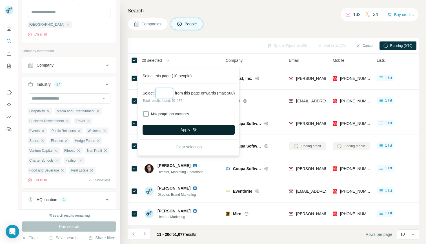
type input "***"
click at [199, 128] on button "Apply" at bounding box center [189, 130] width 92 height 10
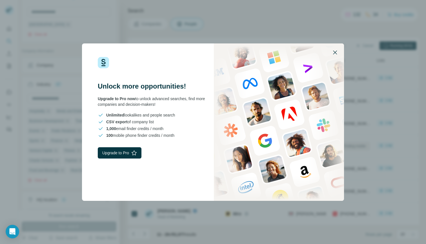
click at [336, 50] on icon "button" at bounding box center [335, 52] width 7 height 7
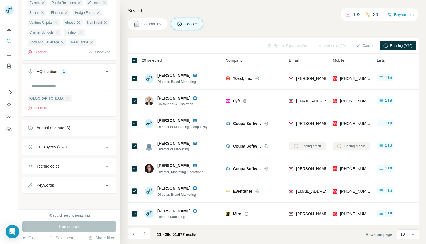
scroll to position [495, 0]
click at [104, 127] on icon at bounding box center [107, 127] width 7 height 7
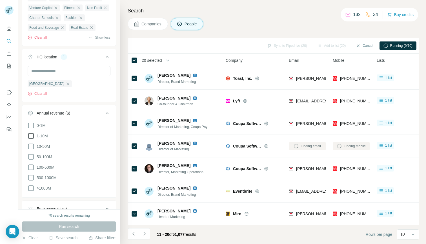
click at [31, 139] on icon at bounding box center [31, 136] width 7 height 7
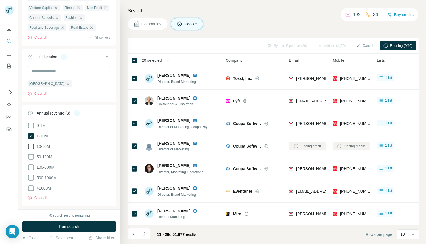
click at [32, 150] on icon at bounding box center [31, 146] width 7 height 7
click at [32, 160] on icon at bounding box center [31, 156] width 7 height 7
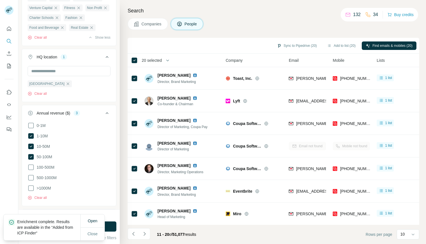
click at [104, 116] on icon at bounding box center [107, 113] width 7 height 7
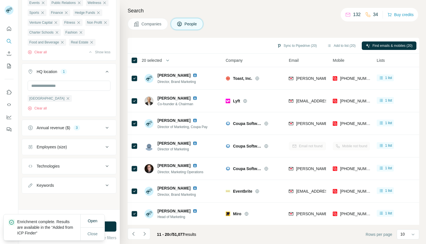
click at [104, 146] on icon at bounding box center [107, 147] width 7 height 7
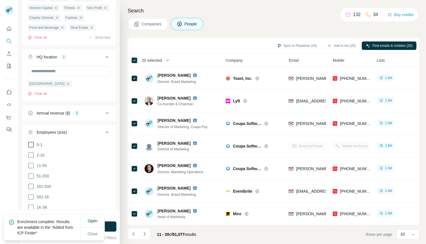
click at [30, 148] on icon at bounding box center [31, 144] width 7 height 7
click at [30, 159] on icon at bounding box center [31, 155] width 7 height 7
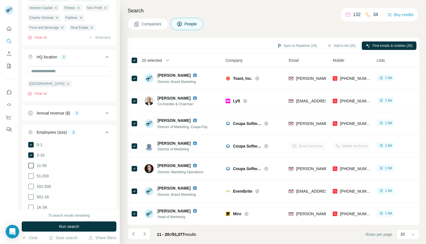
click at [30, 169] on icon at bounding box center [31, 165] width 7 height 7
click at [65, 225] on span "Run search" at bounding box center [69, 227] width 20 height 6
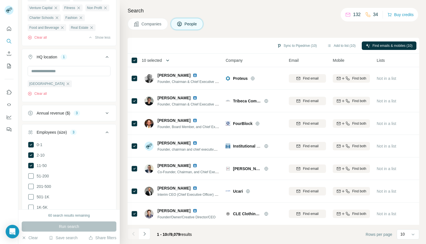
click at [168, 60] on icon "button" at bounding box center [168, 61] width 6 height 6
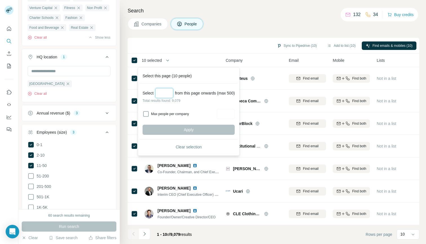
click at [161, 95] on input "Select a number (up to 500)" at bounding box center [164, 93] width 18 height 10
click at [194, 48] on div "Sync to Pipedrive (10) Add to list (10) Find emails & mobiles (10)" at bounding box center [274, 46] width 286 height 10
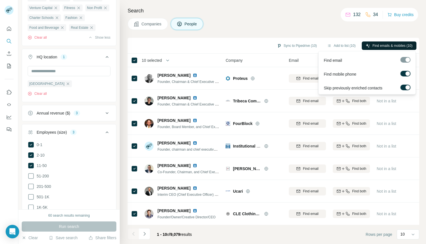
click at [384, 44] on span "Find emails & mobiles (10)" at bounding box center [393, 45] width 40 height 5
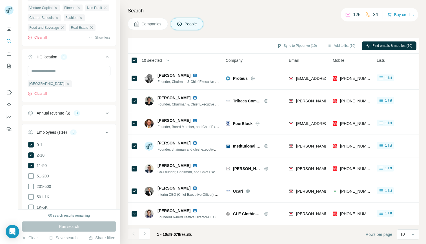
click at [168, 60] on icon "button" at bounding box center [168, 61] width 6 height 6
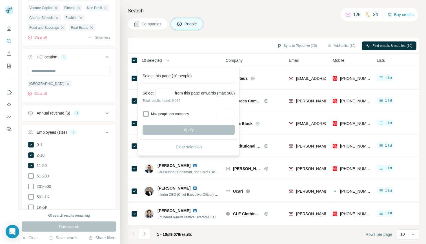
click at [177, 59] on div "10 selected" at bounding box center [172, 60] width 83 height 6
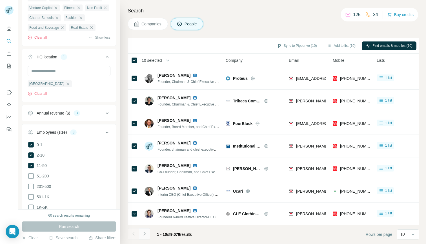
click at [145, 233] on icon "Navigate to next page" at bounding box center [145, 234] width 2 height 4
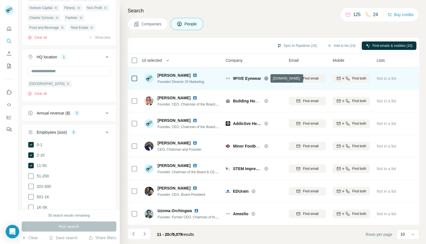
click at [267, 78] on icon at bounding box center [266, 78] width 1 height 4
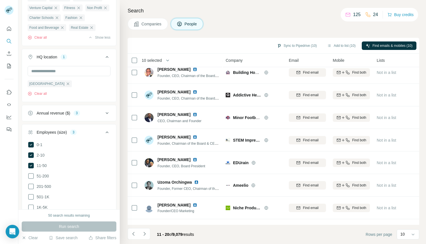
scroll to position [44, 0]
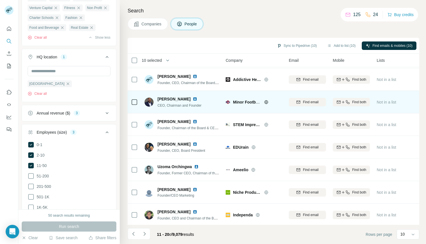
click at [266, 102] on icon at bounding box center [266, 102] width 5 height 5
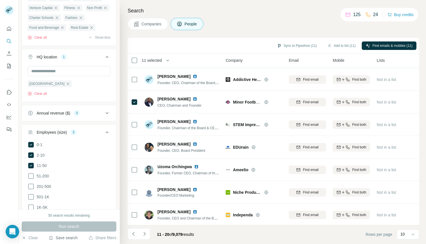
click at [64, 238] on button "Save search" at bounding box center [63, 238] width 29 height 6
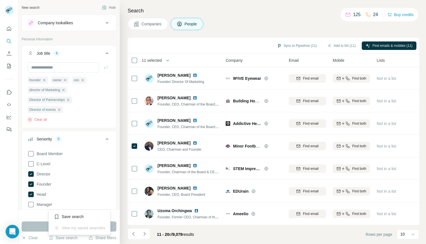
scroll to position [4730, 0]
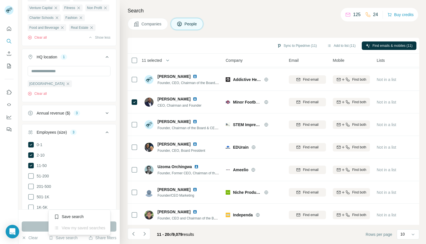
click at [69, 217] on div "Save search" at bounding box center [80, 216] width 60 height 11
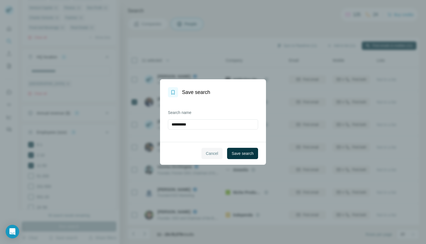
click at [212, 151] on span "Cancel" at bounding box center [212, 154] width 12 height 6
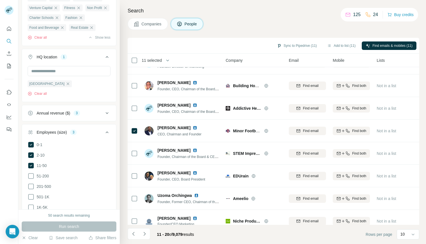
scroll to position [0, 0]
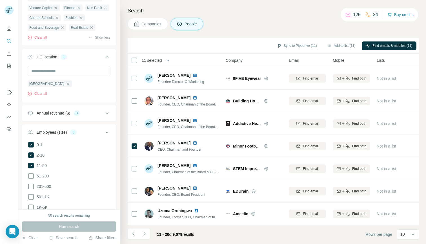
click at [168, 60] on icon "button" at bounding box center [168, 61] width 6 height 6
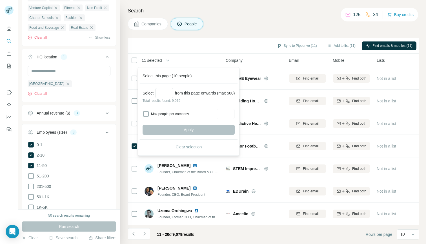
click at [217, 45] on div "Sync to Pipedrive (11) Add to list (11) Find emails & mobiles (11)" at bounding box center [274, 46] width 286 height 10
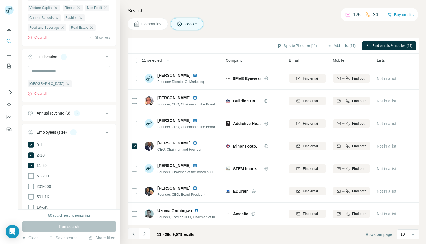
click at [134, 234] on icon "Navigate to previous page" at bounding box center [134, 234] width 6 height 6
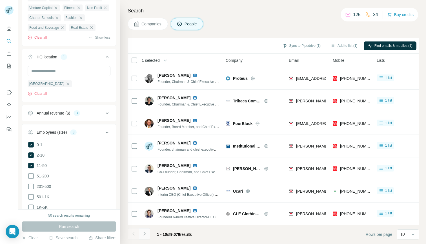
click at [144, 234] on icon "Navigate to next page" at bounding box center [145, 234] width 6 height 6
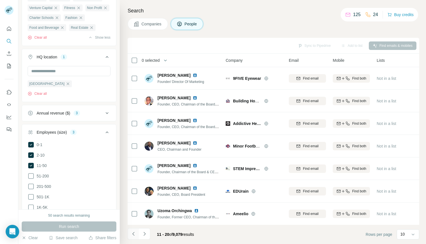
click at [137, 236] on button "Navigate to previous page" at bounding box center [133, 233] width 11 height 11
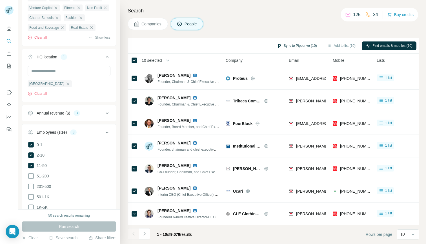
click at [298, 45] on button "Sync to Pipedrive (10)" at bounding box center [297, 45] width 48 height 8
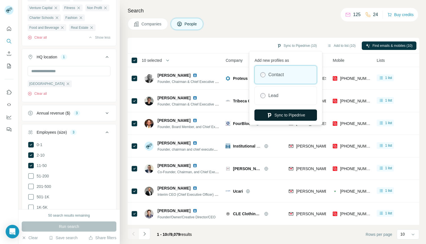
click at [287, 115] on button "Sync to Pipedrive" at bounding box center [286, 114] width 63 height 11
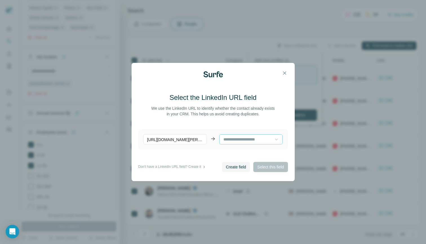
click at [274, 141] on icon at bounding box center [277, 140] width 6 height 6
click at [195, 155] on main "Select the LinkedIn URL field We use the LinkedIn URL to identify whether the c…" at bounding box center [213, 127] width 150 height 69
click at [199, 140] on p "https://www.linkedin.com/in/david-maurice-chevalier/" at bounding box center [175, 139] width 63 height 10
click at [230, 166] on span "Create field" at bounding box center [236, 167] width 20 height 6
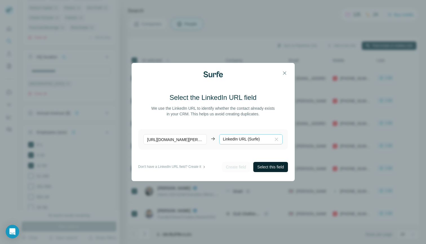
click at [269, 166] on span "Select this field" at bounding box center [271, 167] width 27 height 6
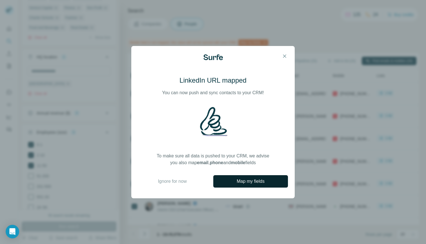
click at [245, 182] on span "Map my fields" at bounding box center [251, 181] width 28 height 7
click at [286, 57] on icon "button" at bounding box center [285, 56] width 6 height 6
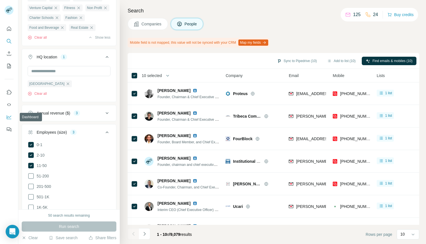
click at [8, 117] on icon "Dashboard" at bounding box center [9, 117] width 6 height 6
click at [9, 64] on icon "My lists" at bounding box center [9, 66] width 4 height 5
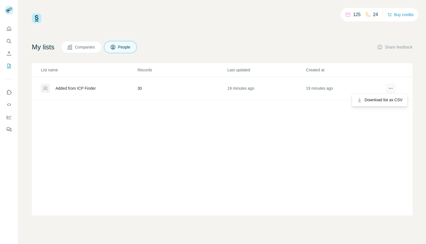
click at [391, 89] on icon "actions" at bounding box center [391, 88] width 1 height 1
click at [74, 89] on div "Added from ICP Finder" at bounding box center [76, 88] width 40 height 6
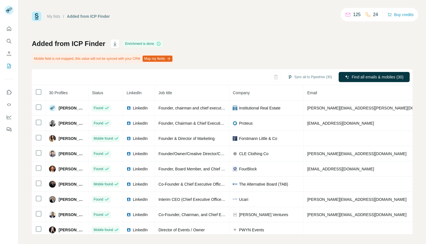
scroll to position [6, 0]
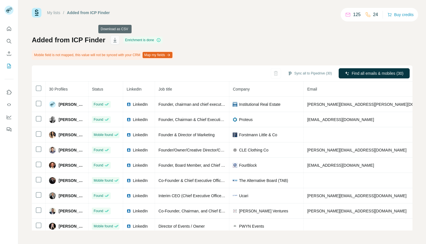
click at [117, 39] on icon "button" at bounding box center [115, 40] width 6 height 6
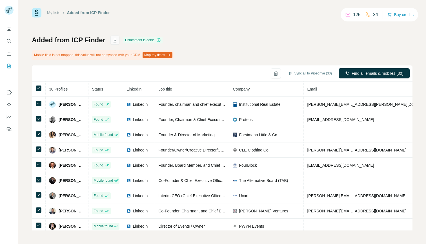
click at [116, 40] on icon "button" at bounding box center [115, 40] width 6 height 6
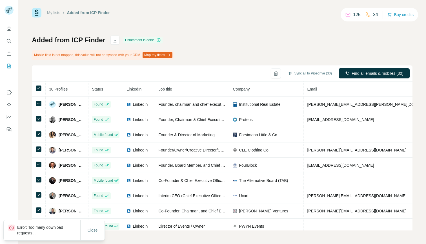
click at [94, 232] on span "Close" at bounding box center [93, 230] width 10 height 6
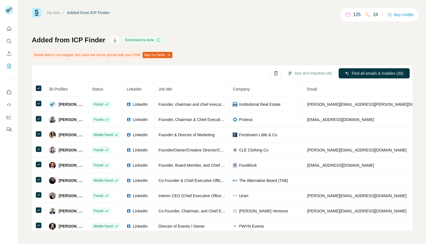
click at [169, 54] on button "Map my fields" at bounding box center [158, 55] width 30 height 6
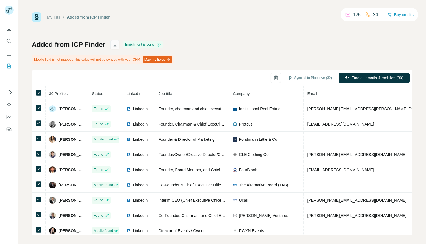
click at [115, 45] on icon "button" at bounding box center [114, 44] width 3 height 5
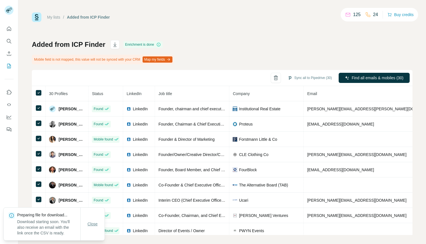
click at [90, 224] on span "Close" at bounding box center [93, 224] width 10 height 6
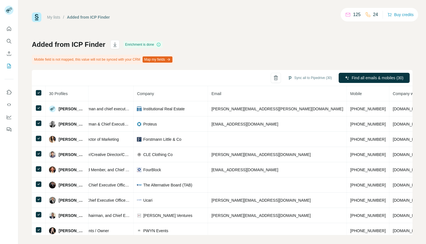
scroll to position [0, 108]
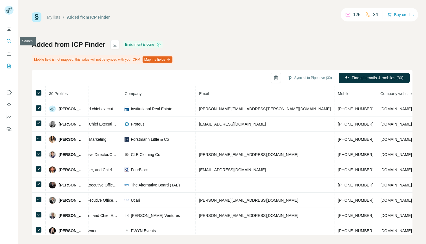
click at [9, 41] on icon "Search" at bounding box center [9, 41] width 6 height 6
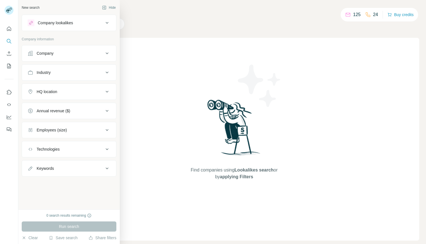
drag, startPoint x: 68, startPoint y: 238, endPoint x: 71, endPoint y: 229, distance: 9.8
click at [71, 229] on div "0 search results remaining Run search Clear Save search Share filters" at bounding box center [69, 226] width 102 height 35
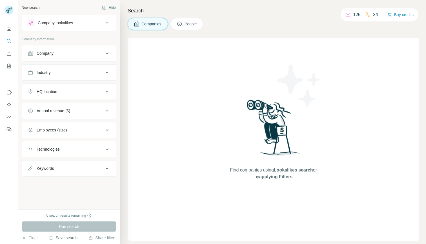
click at [63, 238] on button "Save search" at bounding box center [63, 238] width 29 height 6
click at [71, 229] on div "View my saved searches" at bounding box center [80, 227] width 60 height 11
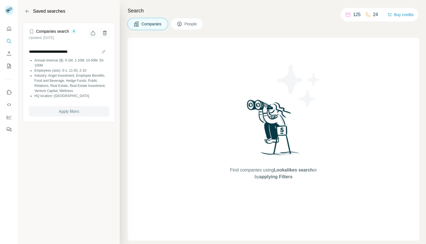
click at [60, 111] on span "Apply filters" at bounding box center [69, 112] width 20 height 6
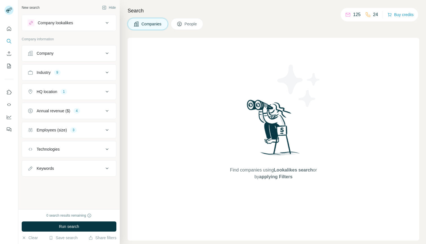
click at [187, 23] on span "People" at bounding box center [191, 24] width 13 height 6
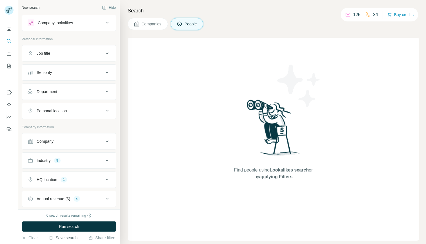
click at [60, 238] on button "Save search" at bounding box center [63, 238] width 29 height 6
click at [67, 227] on div "View my saved searches" at bounding box center [80, 227] width 60 height 11
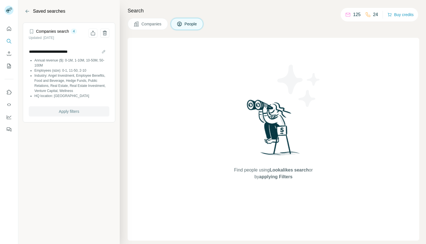
click at [67, 111] on span "Apply filters" at bounding box center [69, 112] width 20 height 6
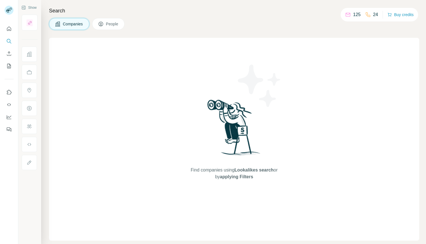
click at [111, 26] on span "People" at bounding box center [112, 24] width 13 height 6
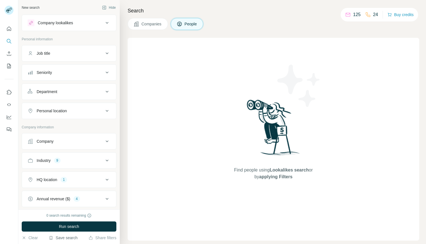
click at [64, 238] on button "Save search" at bounding box center [63, 238] width 29 height 6
click at [63, 227] on div "View my saved searches" at bounding box center [80, 227] width 60 height 11
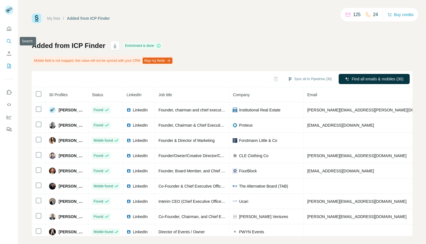
click at [8, 42] on icon "Search" at bounding box center [9, 41] width 6 height 6
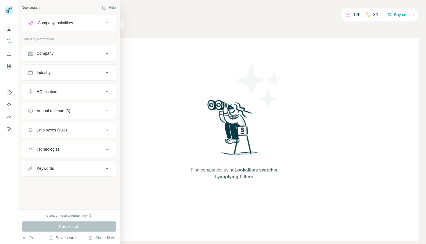
click at [68, 236] on button "Save search" at bounding box center [63, 238] width 29 height 6
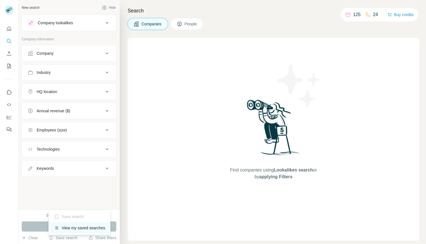
click at [68, 228] on div "View my saved searches" at bounding box center [80, 227] width 60 height 11
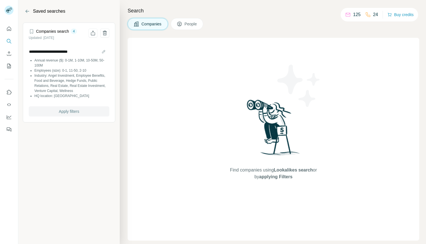
click at [63, 111] on span "Apply filters" at bounding box center [69, 112] width 20 height 6
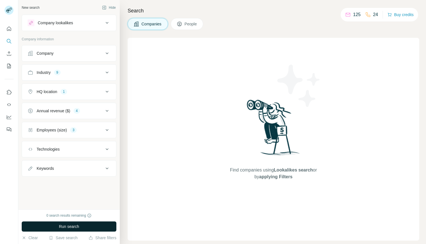
click at [69, 226] on span "Run search" at bounding box center [69, 227] width 20 height 6
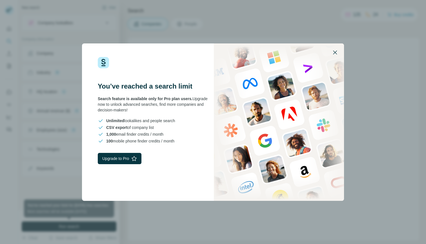
click at [336, 52] on icon "button" at bounding box center [335, 52] width 4 height 4
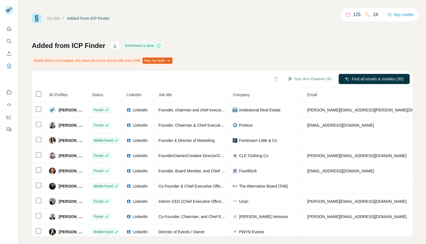
scroll to position [6, 0]
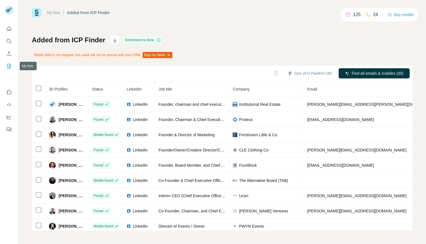
click at [9, 67] on icon "My lists" at bounding box center [9, 66] width 3 height 4
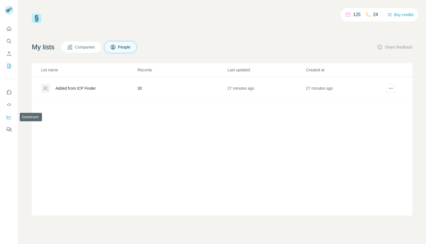
click at [8, 116] on icon "Dashboard" at bounding box center [9, 117] width 6 height 6
click at [9, 129] on icon "Feedback" at bounding box center [9, 130] width 6 height 6
click at [8, 29] on icon "Quick start" at bounding box center [9, 29] width 6 height 6
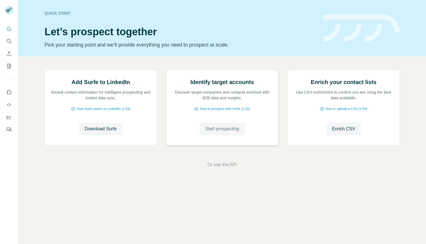
click at [221, 132] on span "Start prospecting" at bounding box center [222, 129] width 34 height 7
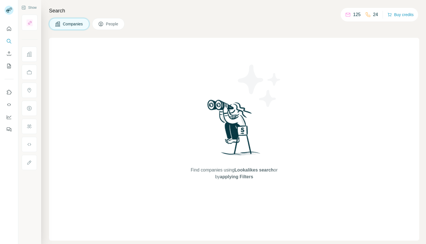
click at [116, 25] on span "People" at bounding box center [112, 24] width 13 height 6
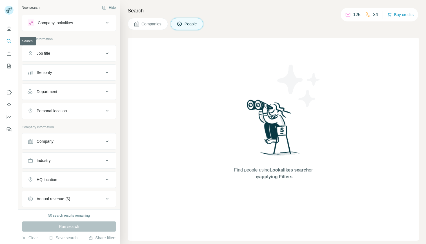
click at [9, 41] on icon "Search" at bounding box center [9, 41] width 6 height 6
click at [104, 21] on icon at bounding box center [107, 22] width 7 height 7
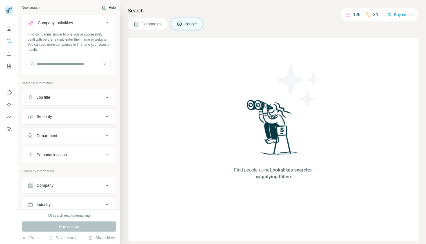
click at [102, 7] on icon "button" at bounding box center [104, 7] width 5 height 5
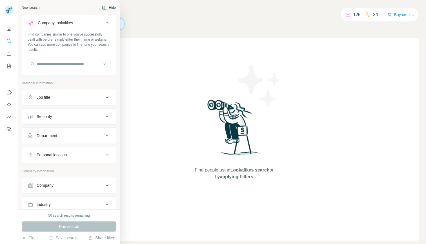
click at [107, 6] on button "Hide" at bounding box center [109, 7] width 22 height 8
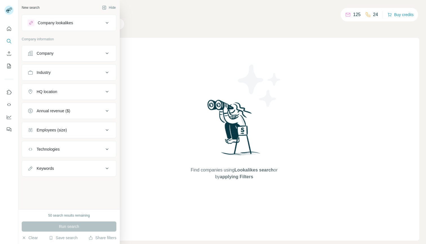
click at [34, 9] on div "New search" at bounding box center [31, 7] width 18 height 5
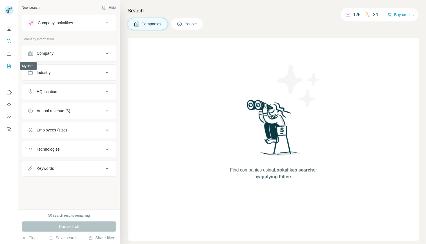
click at [9, 67] on icon "My lists" at bounding box center [9, 66] width 6 height 6
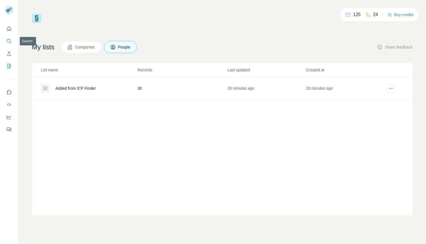
click at [10, 40] on icon "Search" at bounding box center [9, 41] width 6 height 6
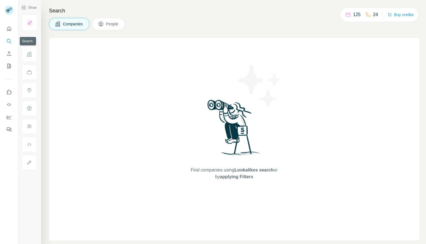
click at [10, 40] on icon "Search" at bounding box center [9, 41] width 6 height 6
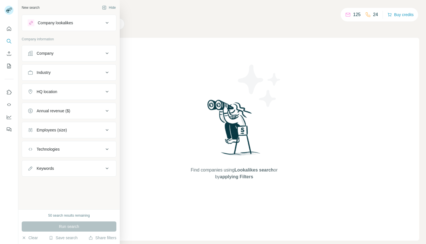
click at [107, 52] on icon at bounding box center [107, 53] width 7 height 7
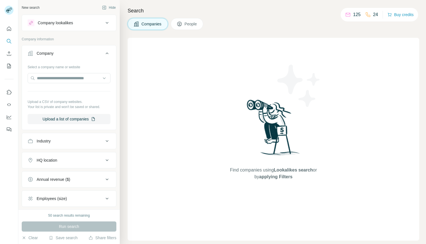
click at [104, 142] on icon at bounding box center [107, 141] width 7 height 7
click at [106, 53] on icon at bounding box center [107, 53] width 3 height 2
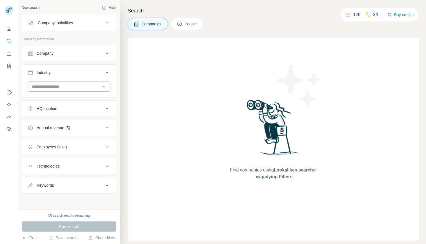
click at [64, 86] on input at bounding box center [66, 86] width 70 height 6
click at [50, 85] on input at bounding box center [66, 86] width 70 height 6
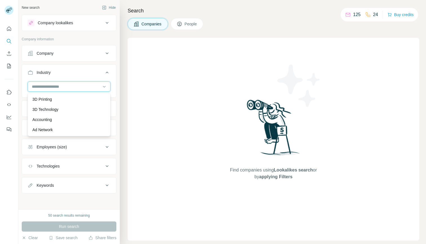
click at [50, 85] on input at bounding box center [66, 86] width 70 height 6
click at [32, 85] on input at bounding box center [66, 86] width 70 height 6
click at [34, 86] on input at bounding box center [66, 86] width 70 height 6
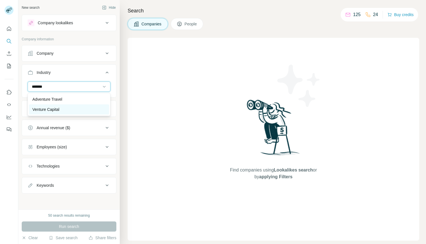
type input "*******"
click at [44, 109] on p "Venture Capital" at bounding box center [45, 110] width 27 height 6
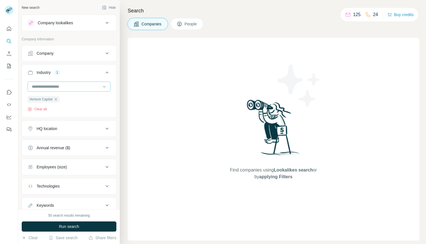
click at [44, 86] on input at bounding box center [66, 86] width 70 height 6
type input "*****"
click at [45, 99] on p "Hedge Funds" at bounding box center [44, 99] width 24 height 6
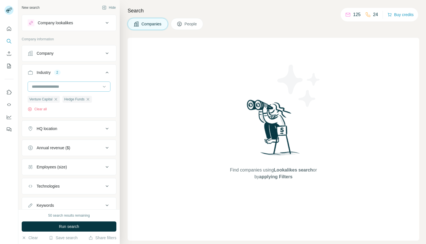
click at [52, 85] on input at bounding box center [66, 86] width 70 height 6
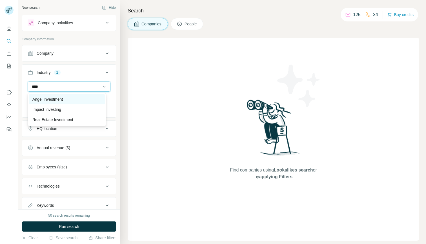
type input "****"
click at [42, 99] on p "Angel Investment" at bounding box center [47, 99] width 30 height 6
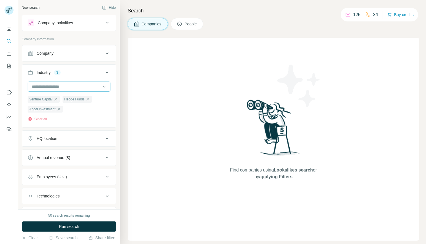
click at [47, 86] on input at bounding box center [66, 86] width 70 height 6
click at [33, 86] on input at bounding box center [66, 86] width 70 height 6
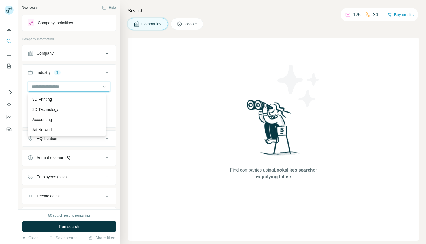
click at [33, 86] on input at bounding box center [66, 86] width 70 height 6
type input "******"
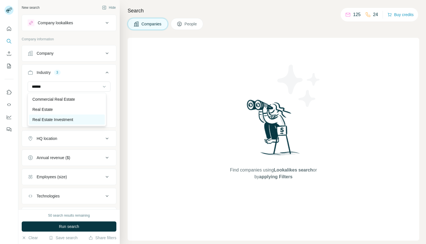
click at [49, 118] on p "Real Estate Investment" at bounding box center [52, 120] width 41 height 6
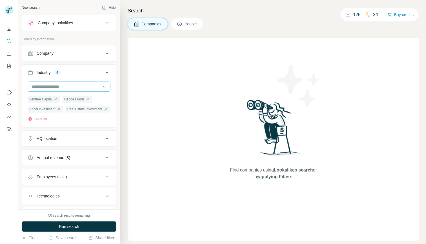
click at [33, 85] on input at bounding box center [66, 86] width 70 height 6
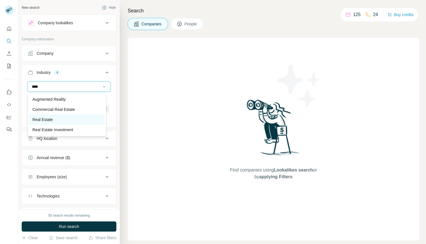
type input "****"
click at [43, 120] on p "Real Estate" at bounding box center [42, 120] width 20 height 6
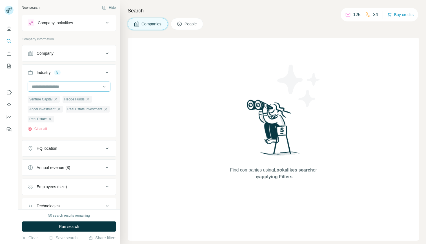
click at [45, 86] on input at bounding box center [66, 86] width 70 height 6
type input "***"
click at [44, 108] on p "Food and Beverage" at bounding box center [49, 110] width 35 height 6
click at [34, 86] on input at bounding box center [66, 86] width 70 height 6
click at [31, 86] on input at bounding box center [66, 86] width 70 height 6
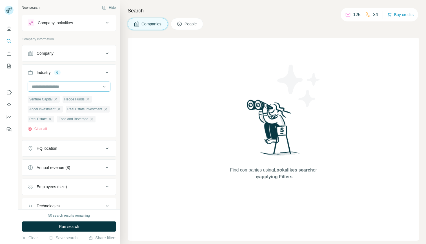
click at [31, 86] on input at bounding box center [66, 86] width 70 height 6
click at [33, 86] on input at bounding box center [66, 86] width 70 height 6
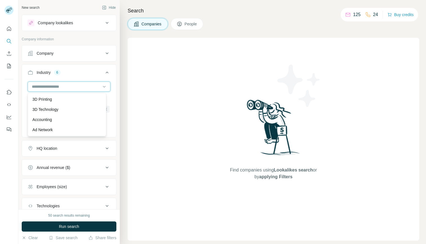
click at [33, 86] on input at bounding box center [66, 86] width 70 height 6
type input "*"
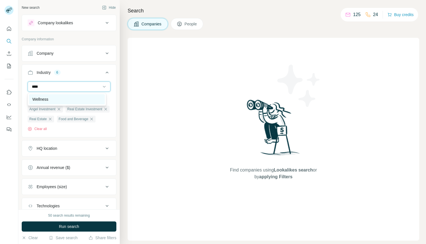
type input "****"
click at [38, 99] on p "Wellness" at bounding box center [40, 99] width 16 height 6
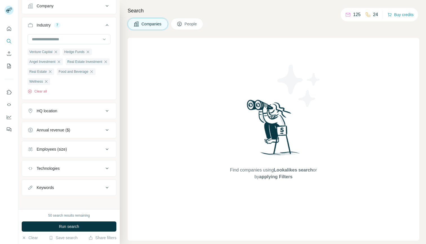
scroll to position [51, 0]
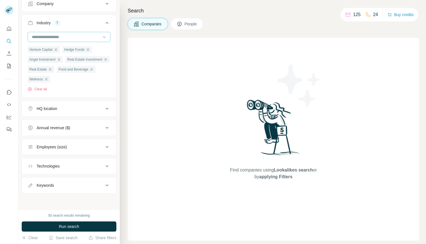
click at [39, 36] on input at bounding box center [66, 37] width 70 height 6
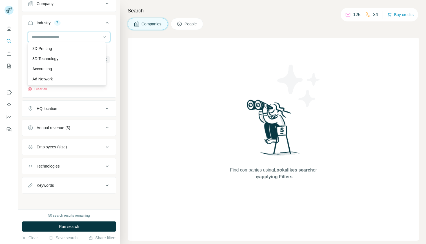
click at [39, 36] on input at bounding box center [66, 37] width 70 height 6
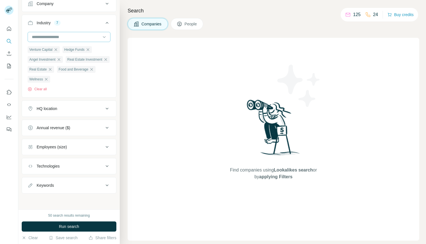
click at [39, 36] on input at bounding box center [66, 37] width 70 height 6
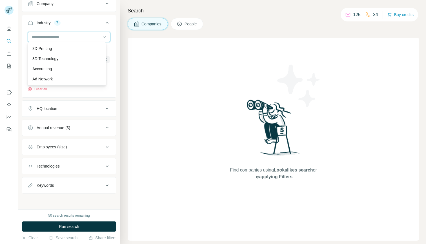
click at [33, 34] on input at bounding box center [66, 37] width 70 height 6
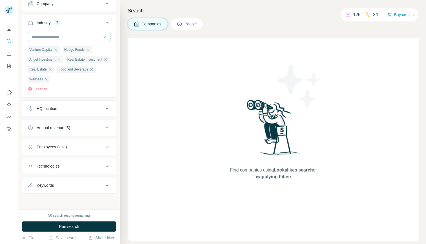
click at [33, 34] on input at bounding box center [66, 37] width 70 height 6
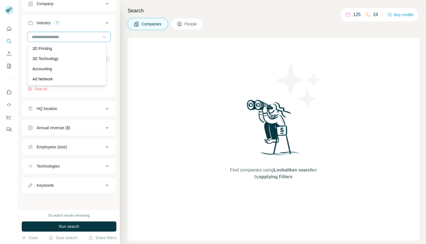
click at [33, 34] on input at bounding box center [66, 37] width 70 height 6
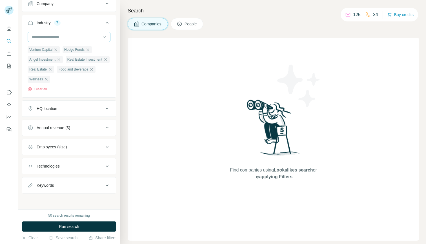
click at [33, 34] on input at bounding box center [66, 37] width 70 height 6
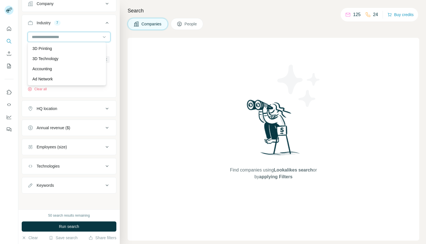
click at [33, 34] on input at bounding box center [66, 37] width 70 height 6
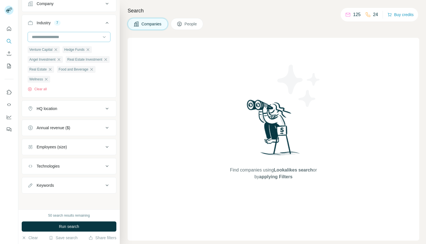
click at [33, 34] on input at bounding box center [66, 37] width 70 height 6
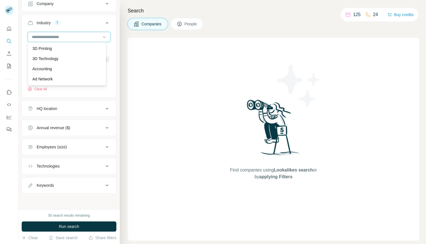
click at [33, 34] on input at bounding box center [66, 37] width 70 height 6
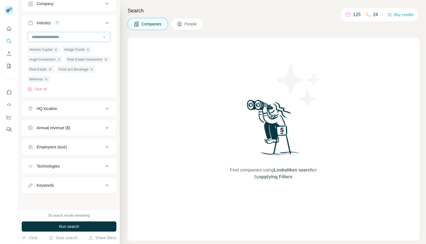
click at [37, 36] on input at bounding box center [66, 37] width 70 height 6
type input "****"
click at [39, 36] on input at bounding box center [66, 37] width 70 height 6
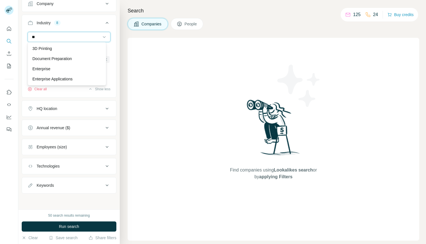
type input "*"
type input "****"
click at [43, 49] on p "Public Relations" at bounding box center [46, 49] width 28 height 6
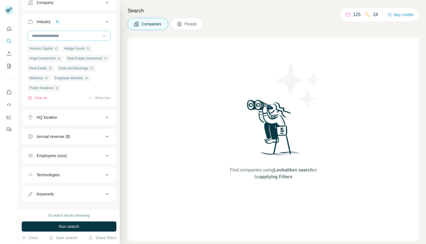
click at [48, 35] on input at bounding box center [66, 36] width 70 height 6
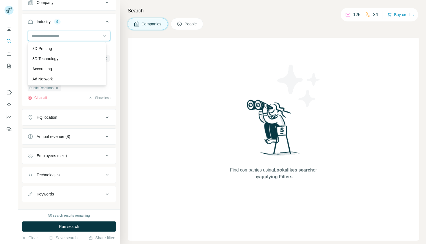
click at [34, 34] on input at bounding box center [66, 36] width 70 height 6
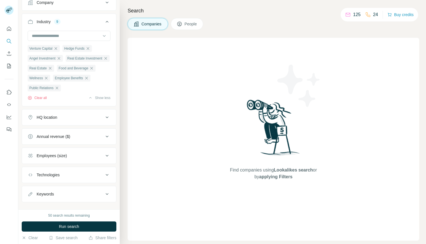
scroll to position [61, 0]
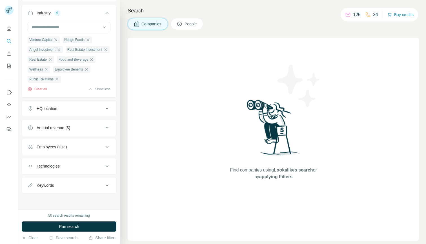
click at [104, 109] on icon at bounding box center [107, 108] width 7 height 7
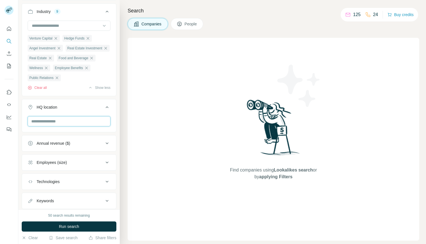
click at [89, 121] on input "text" at bounding box center [69, 121] width 83 height 10
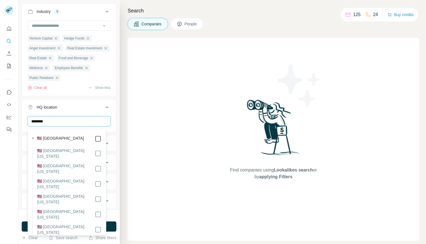
type input "********"
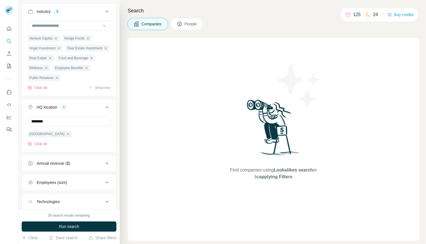
click at [111, 138] on div "******** [GEOGRAPHIC_DATA] Clear all" at bounding box center [69, 133] width 94 height 35
click at [104, 164] on icon at bounding box center [107, 163] width 7 height 7
click at [32, 177] on icon at bounding box center [31, 175] width 7 height 7
click at [32, 188] on icon at bounding box center [31, 186] width 7 height 7
click at [32, 198] on icon at bounding box center [31, 196] width 7 height 7
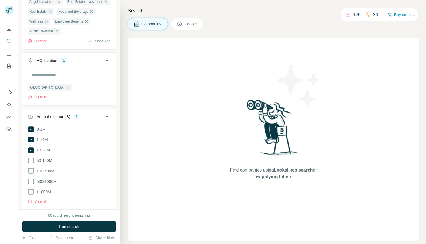
scroll to position [115, 0]
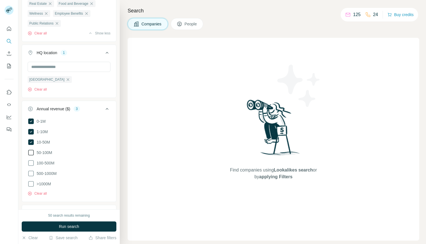
click at [32, 152] on icon at bounding box center [31, 152] width 7 height 7
click at [104, 110] on icon at bounding box center [107, 108] width 7 height 7
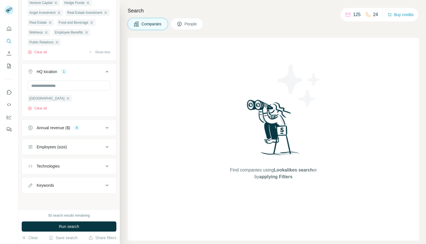
scroll to position [98, 0]
click at [106, 147] on icon at bounding box center [107, 147] width 3 height 2
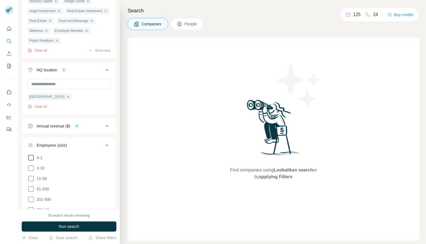
click at [31, 161] on icon at bounding box center [31, 157] width 7 height 7
click at [32, 168] on icon at bounding box center [31, 168] width 7 height 7
click at [31, 180] on icon at bounding box center [31, 178] width 7 height 7
click at [104, 144] on icon at bounding box center [107, 145] width 7 height 7
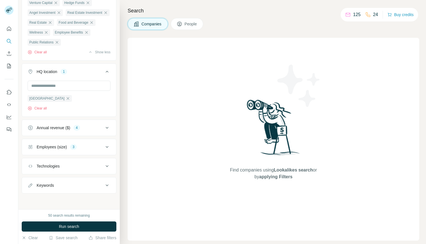
click at [104, 165] on icon at bounding box center [107, 166] width 7 height 7
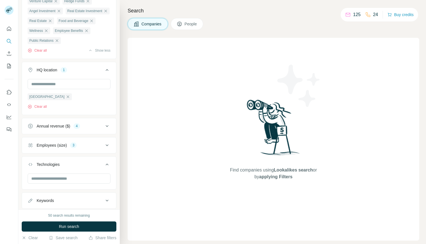
click at [104, 165] on icon at bounding box center [107, 164] width 7 height 7
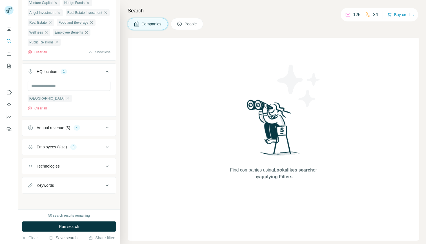
click at [61, 238] on button "Save search" at bounding box center [63, 238] width 29 height 6
click at [98, 202] on div "New search Hide Company lookalikes Company information Company Industry 9 Ventu…" at bounding box center [69, 104] width 102 height 209
click at [68, 226] on span "Run search" at bounding box center [69, 227] width 20 height 6
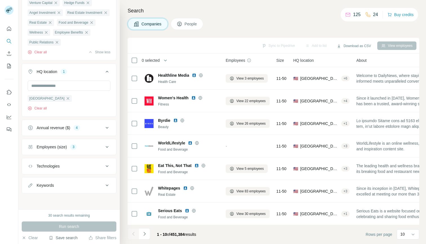
click at [67, 237] on button "Save search" at bounding box center [63, 238] width 29 height 6
click at [69, 217] on div "Save search" at bounding box center [80, 216] width 60 height 11
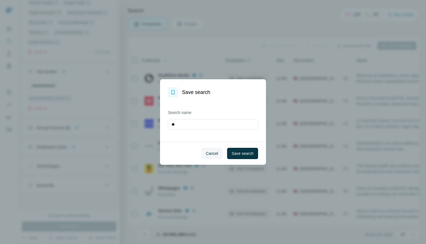
type input "*"
type input "**********"
click at [245, 153] on span "Save search" at bounding box center [243, 154] width 22 height 6
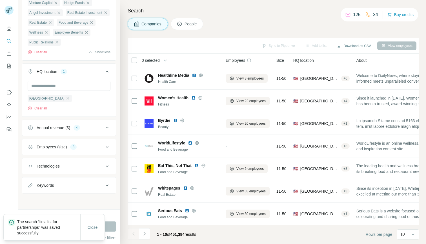
click at [48, 226] on p "The search “first list for partnerships” was saved successfully" at bounding box center [48, 227] width 63 height 17
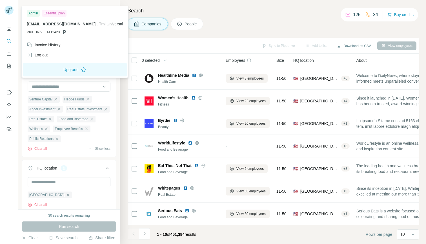
click at [10, 9] on rect at bounding box center [9, 10] width 9 height 9
click at [35, 45] on div "Invoice History" at bounding box center [44, 45] width 34 height 6
click at [186, 23] on span "People" at bounding box center [191, 24] width 13 height 6
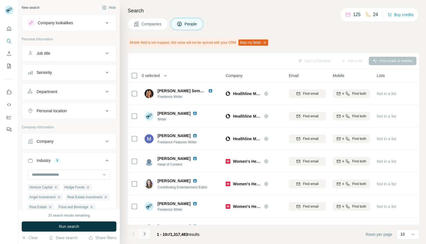
click at [146, 235] on icon "Navigate to next page" at bounding box center [145, 234] width 6 height 6
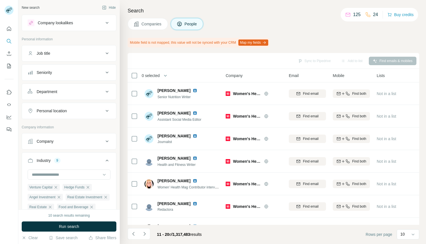
click at [70, 227] on span "Run search" at bounding box center [69, 227] width 20 height 6
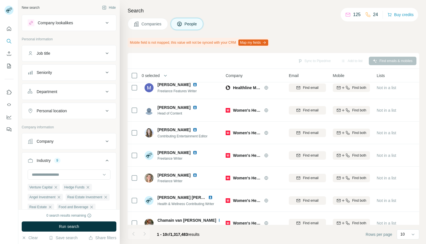
scroll to position [85, 0]
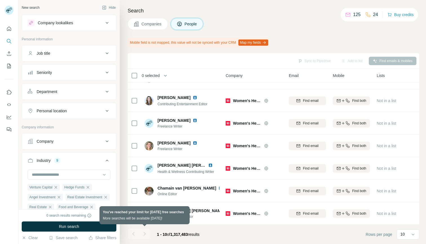
click at [145, 234] on div at bounding box center [144, 233] width 11 height 11
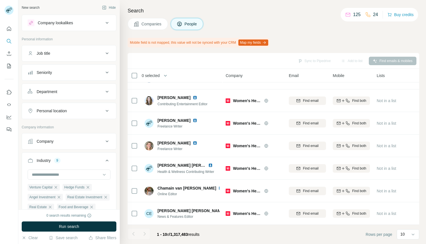
click at [186, 236] on span "1,317,483" at bounding box center [179, 234] width 17 height 5
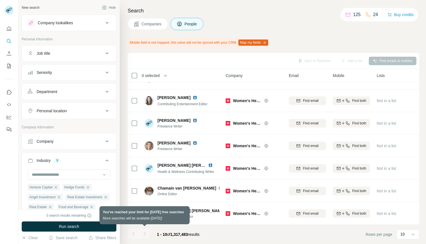
click at [147, 233] on div at bounding box center [144, 233] width 11 height 11
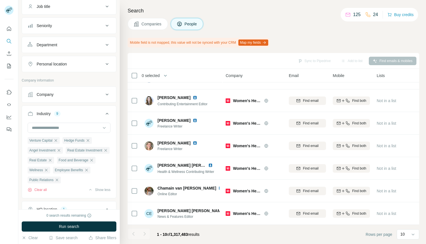
scroll to position [0, 0]
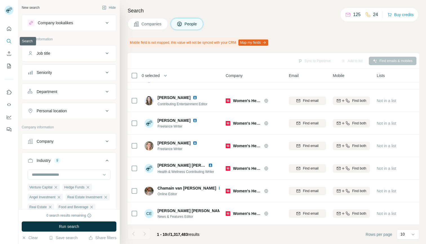
click at [9, 40] on icon "Search" at bounding box center [9, 41] width 6 height 6
click at [8, 42] on icon "Search" at bounding box center [9, 41] width 6 height 6
click at [102, 7] on icon "button" at bounding box center [104, 7] width 5 height 5
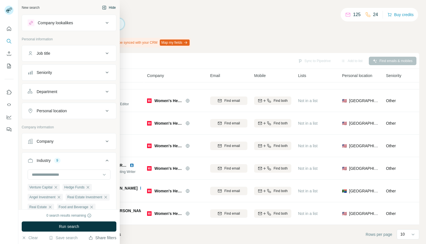
click at [98, 237] on button "Share filters" at bounding box center [103, 238] width 28 height 6
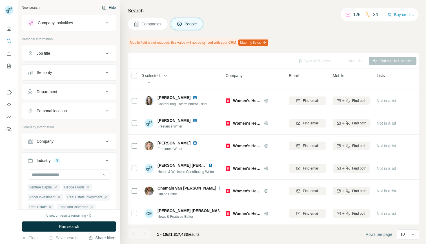
click at [99, 238] on button "Share filters" at bounding box center [103, 238] width 28 height 6
click at [100, 237] on button "Share filters" at bounding box center [103, 238] width 28 height 6
click at [24, 239] on icon "button" at bounding box center [24, 238] width 5 height 5
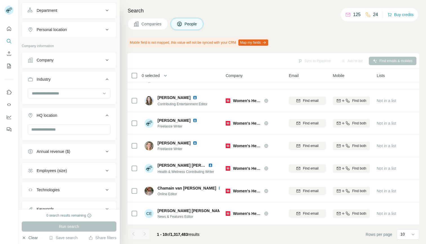
scroll to position [105, 0]
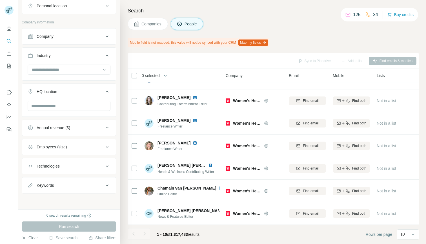
click at [104, 184] on icon at bounding box center [107, 185] width 7 height 7
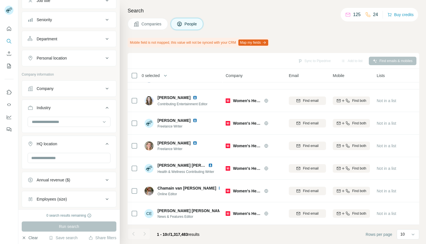
scroll to position [0, 0]
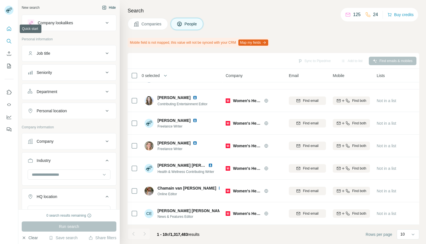
click at [8, 29] on icon "Quick start" at bounding box center [9, 29] width 6 height 6
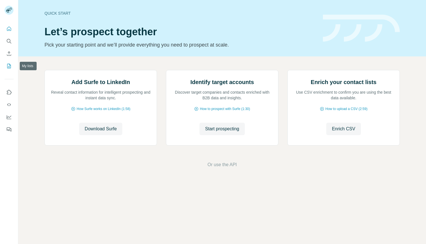
click at [8, 65] on icon "My lists" at bounding box center [9, 66] width 6 height 6
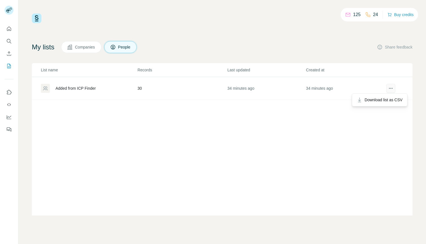
click at [393, 88] on icon "actions" at bounding box center [392, 88] width 1 height 1
click at [86, 47] on span "Companies" at bounding box center [85, 47] width 21 height 6
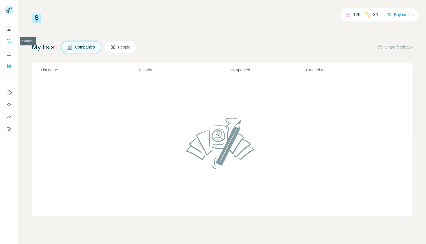
click at [8, 40] on icon "Search" at bounding box center [9, 41] width 6 height 6
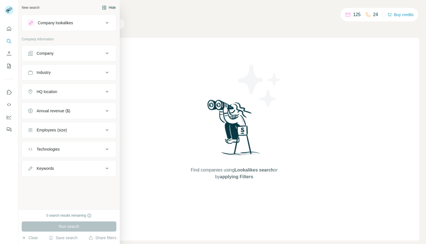
click at [111, 7] on button "Hide" at bounding box center [109, 7] width 22 height 8
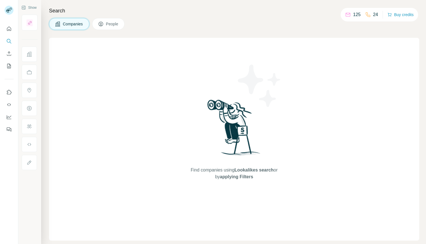
click at [57, 10] on h4 "Search" at bounding box center [234, 11] width 371 height 8
click at [395, 14] on button "Buy credits" at bounding box center [401, 15] width 26 height 8
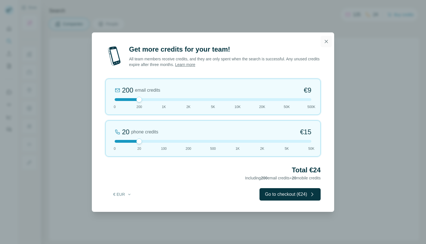
click at [328, 39] on icon "button" at bounding box center [327, 42] width 6 height 6
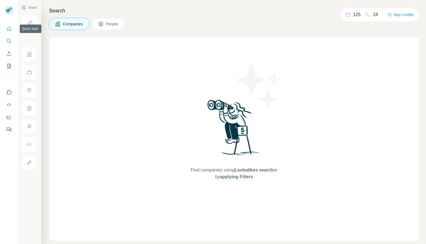
click at [10, 28] on icon "Quick start" at bounding box center [9, 29] width 6 height 6
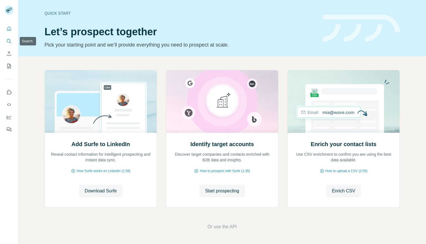
click at [8, 40] on icon "Search" at bounding box center [9, 41] width 6 height 6
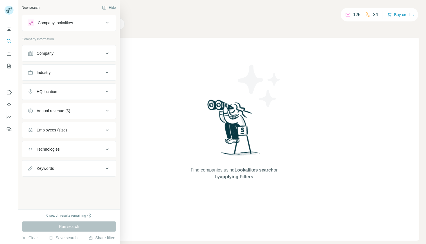
click at [28, 22] on div at bounding box center [31, 22] width 7 height 7
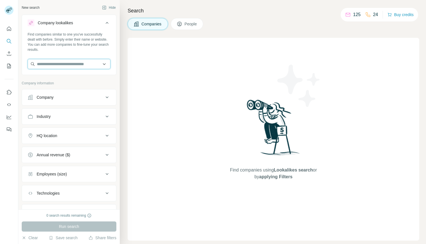
click at [102, 65] on input "text" at bounding box center [69, 64] width 83 height 10
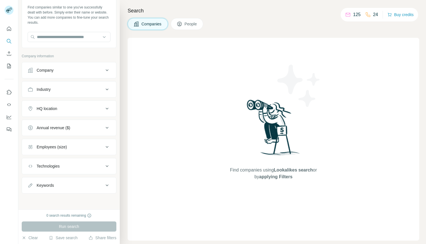
click at [68, 228] on div "Run search" at bounding box center [69, 226] width 95 height 10
click at [8, 129] on icon "Feedback" at bounding box center [9, 130] width 6 height 6
click at [9, 115] on icon "Dashboard" at bounding box center [9, 117] width 6 height 6
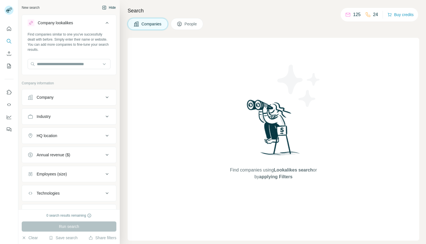
click at [106, 8] on button "Hide" at bounding box center [109, 7] width 22 height 8
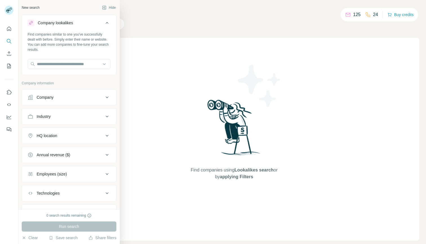
click at [104, 134] on icon at bounding box center [107, 135] width 7 height 7
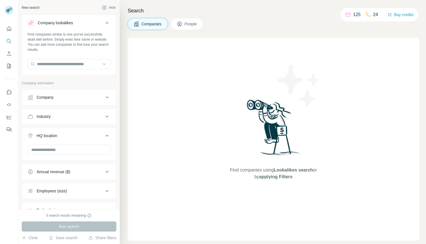
click at [104, 135] on icon at bounding box center [107, 135] width 7 height 7
click at [104, 154] on icon at bounding box center [107, 154] width 7 height 7
click at [104, 155] on icon at bounding box center [107, 154] width 7 height 7
click at [106, 174] on icon at bounding box center [107, 174] width 3 height 2
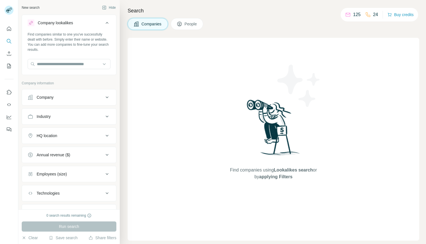
click at [106, 193] on icon at bounding box center [107, 193] width 3 height 2
